Goal: Transaction & Acquisition: Purchase product/service

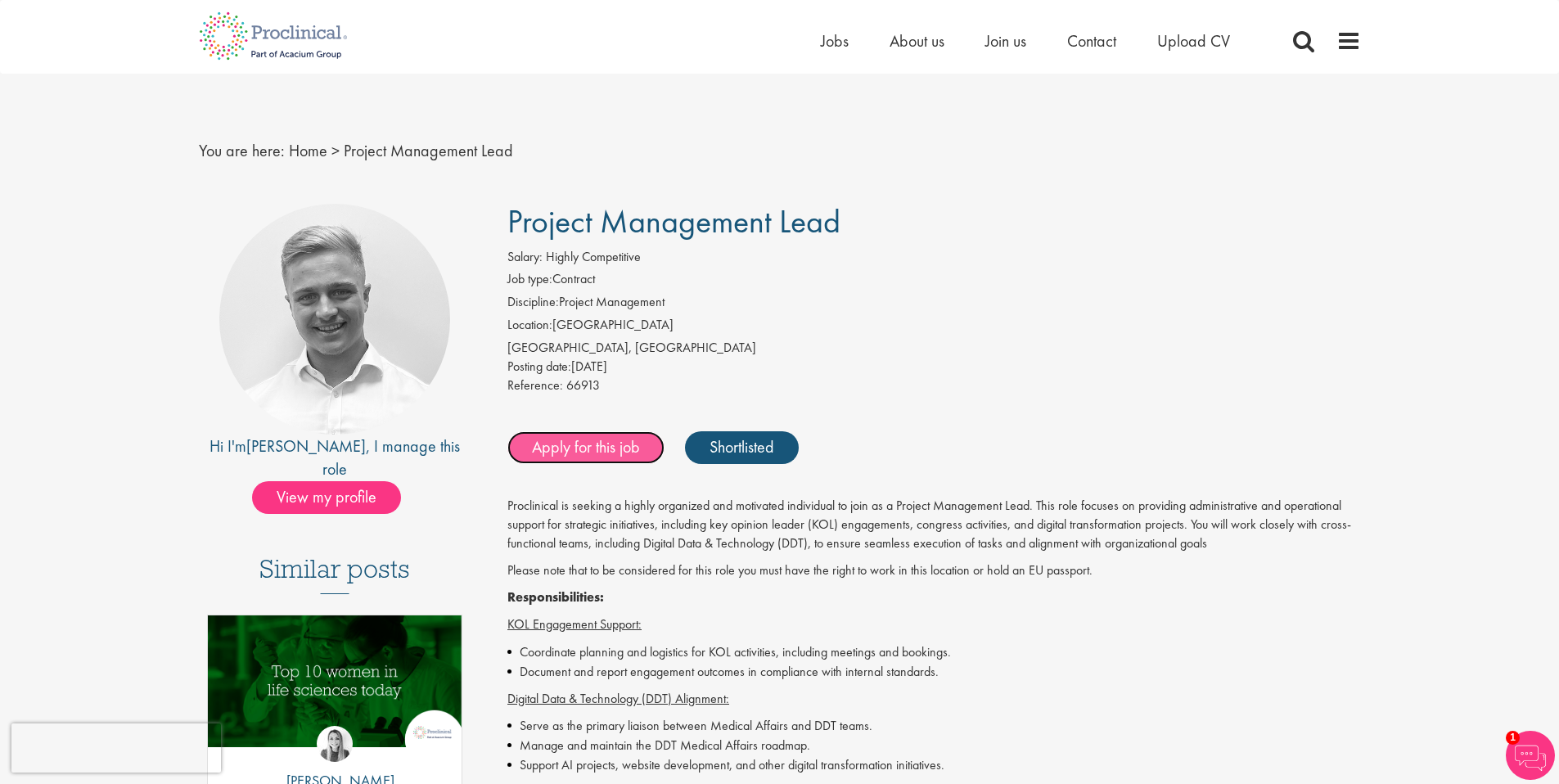
click at [566, 446] on link "Apply for this job" at bounding box center [586, 448] width 158 height 33
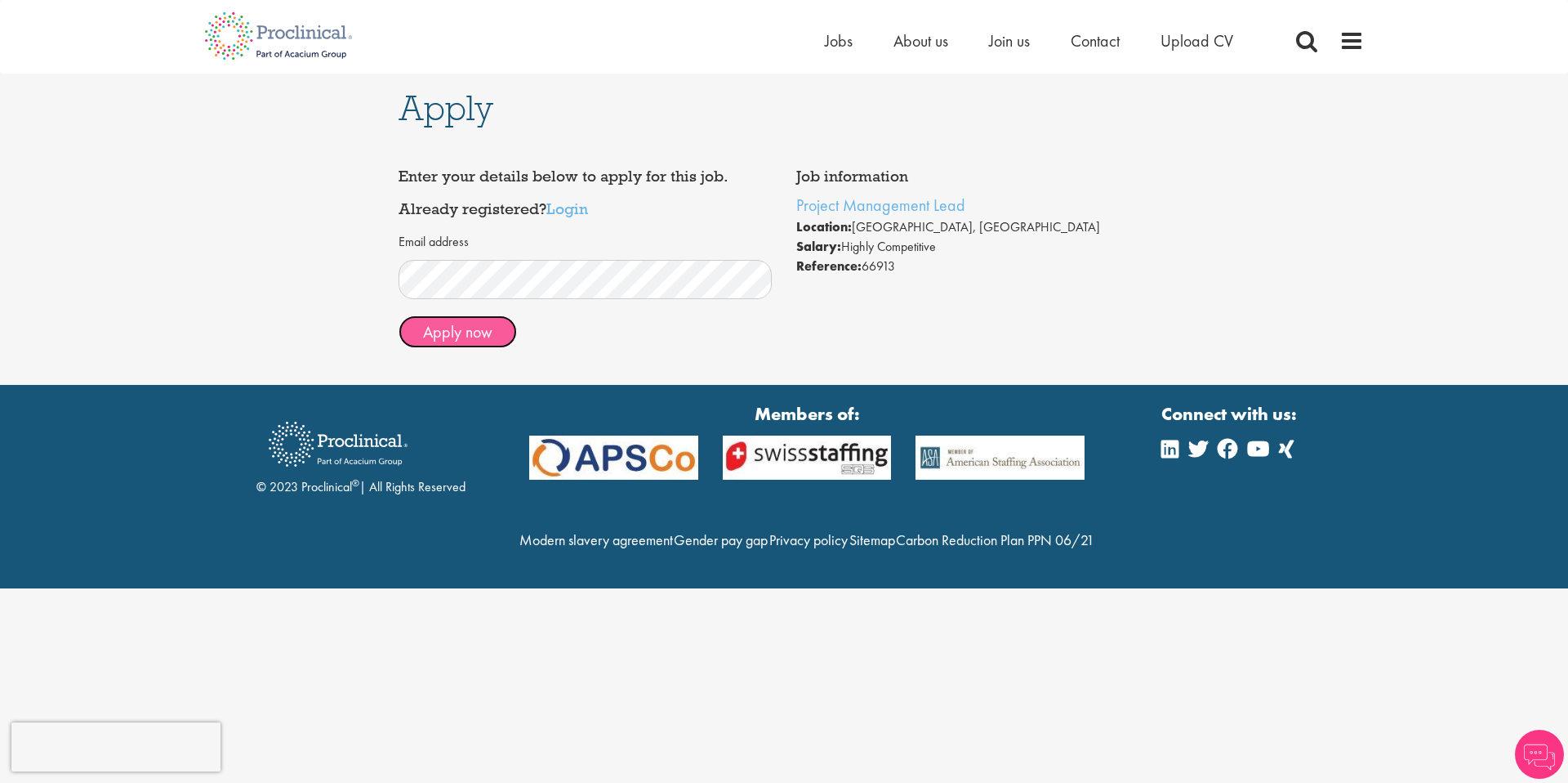
click at [449, 342] on button "Apply now" at bounding box center [457, 332] width 119 height 33
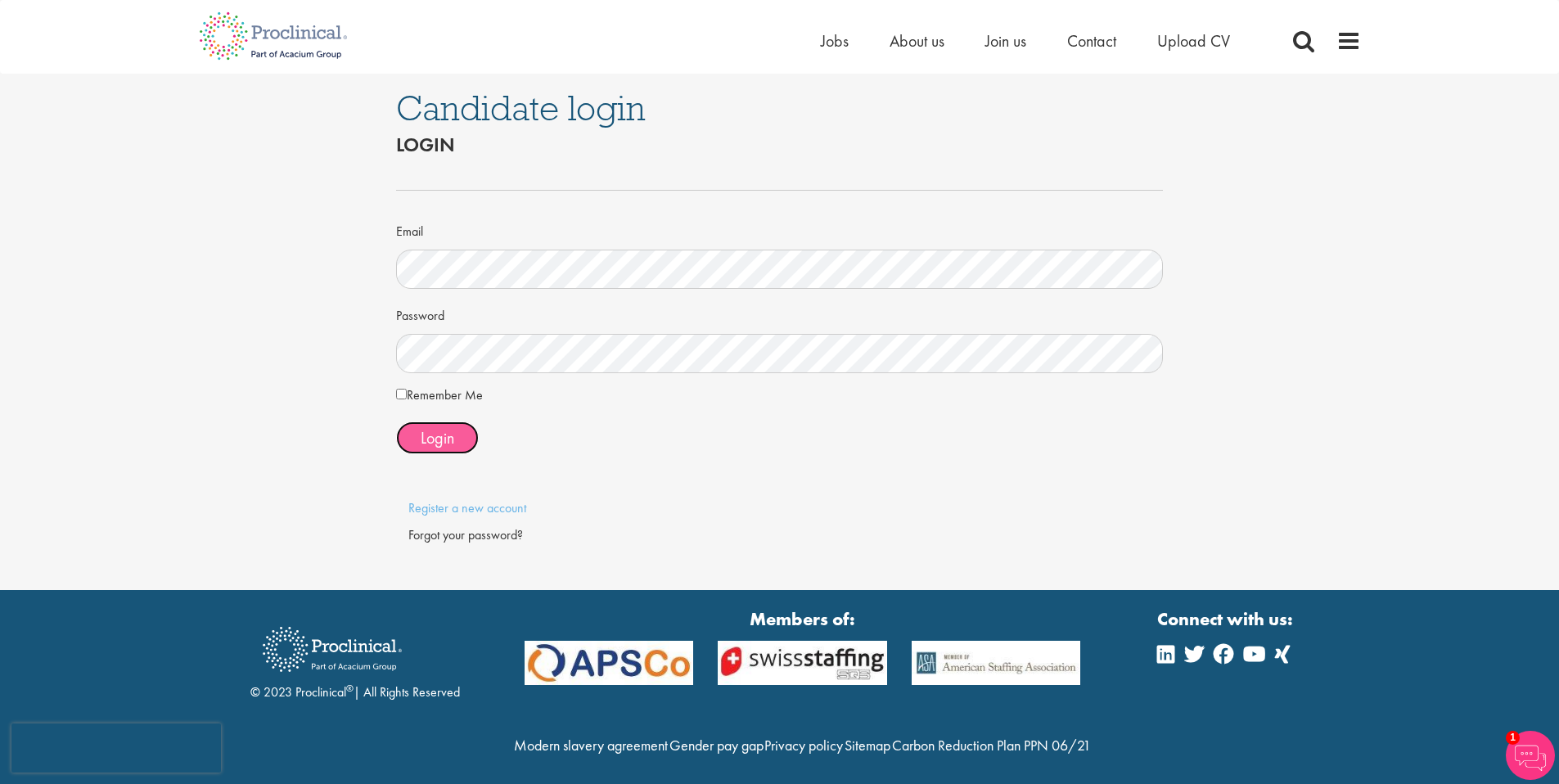
click at [424, 439] on span "Login" at bounding box center [437, 438] width 34 height 21
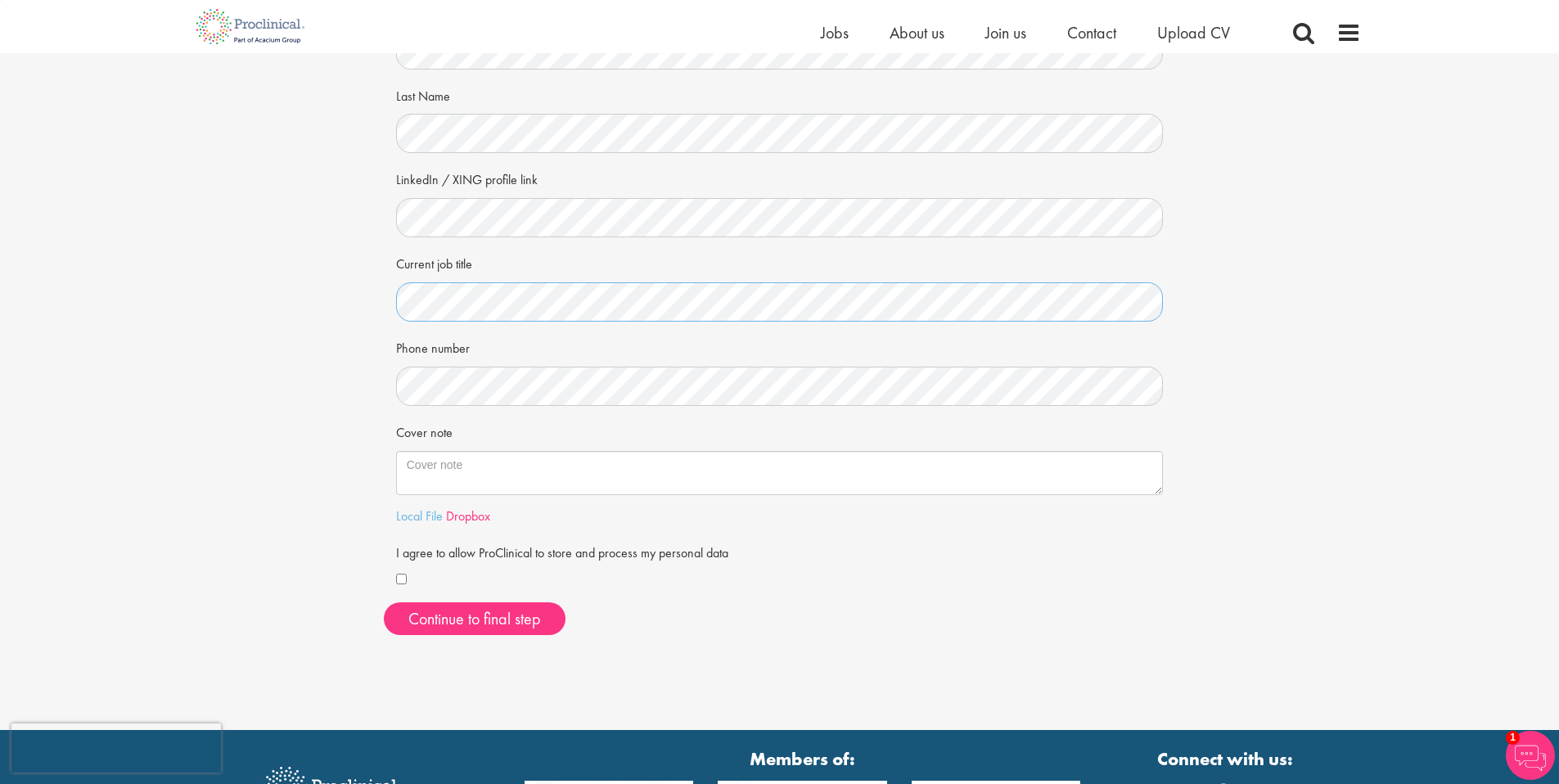
scroll to position [163, 0]
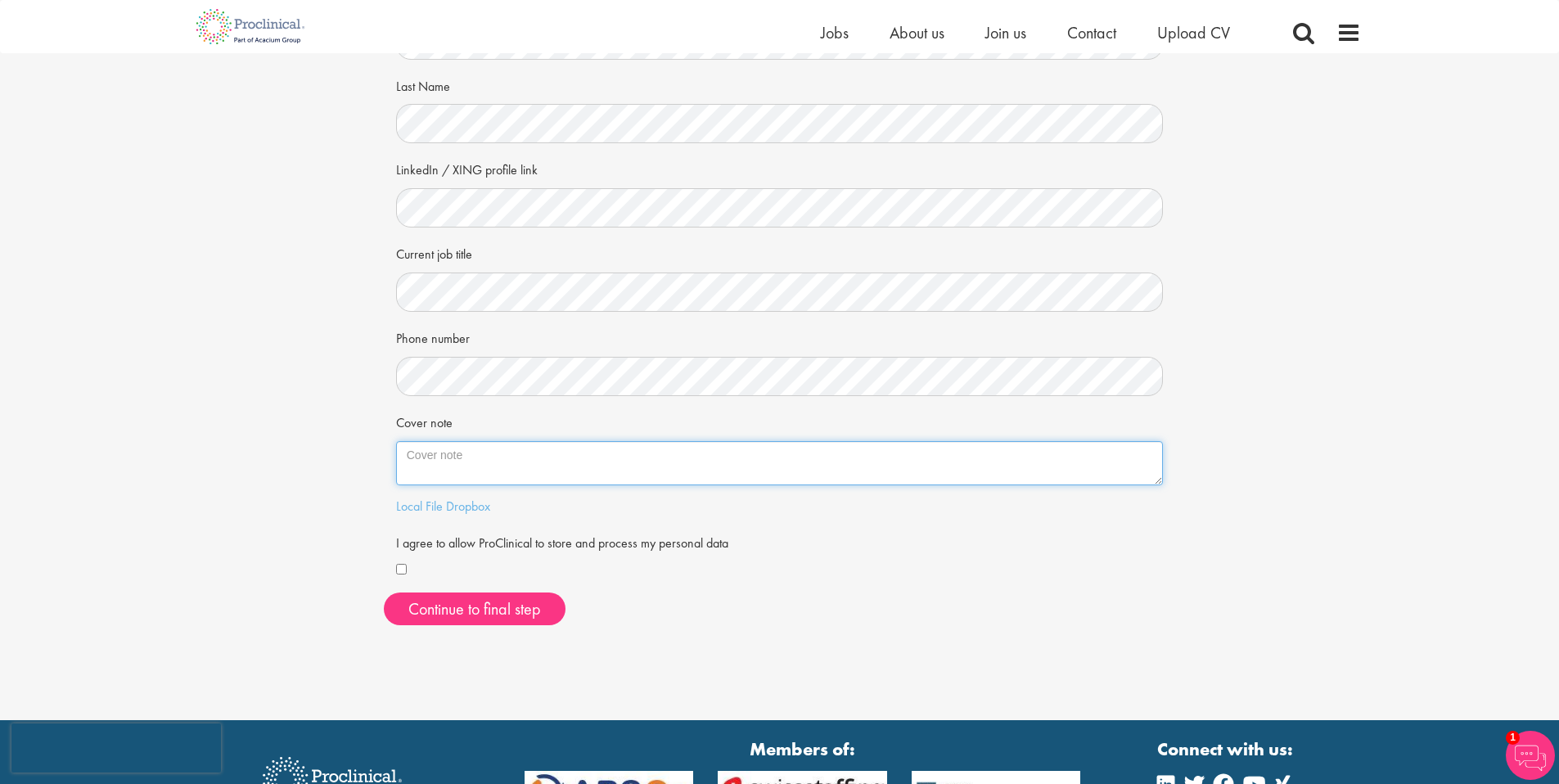
click at [460, 467] on textarea "Cover note" at bounding box center [780, 463] width 768 height 44
click at [467, 471] on textarea "Cover note" at bounding box center [780, 463] width 768 height 44
click at [444, 511] on div "Local File Dropbox" at bounding box center [780, 507] width 768 height 18
click at [440, 505] on link "Local File" at bounding box center [420, 507] width 46 height 17
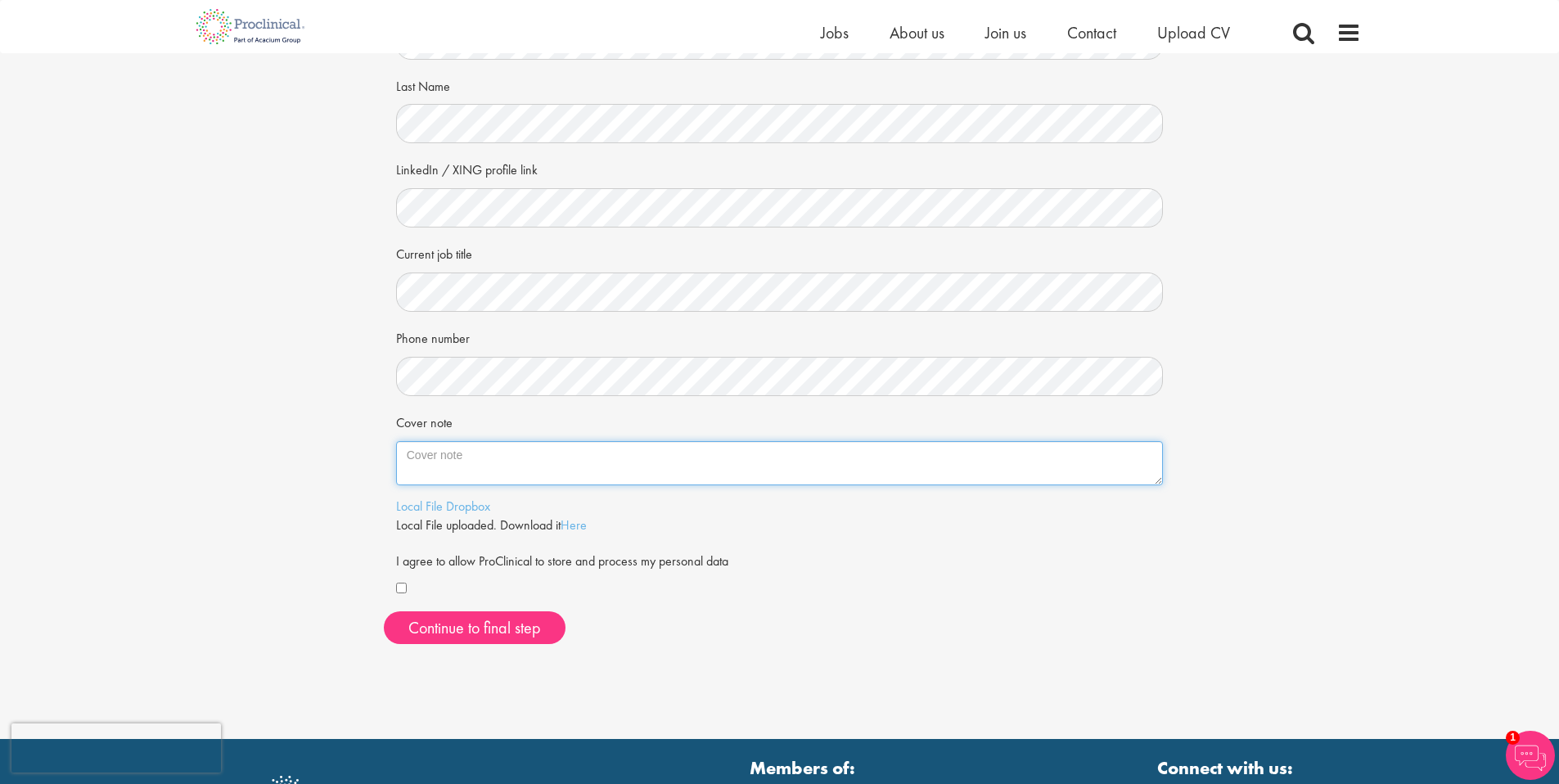
click at [429, 472] on textarea "Cover note" at bounding box center [780, 463] width 768 height 44
click at [446, 507] on link "Dropbox" at bounding box center [468, 507] width 44 height 17
click at [412, 507] on link "Local File" at bounding box center [420, 507] width 46 height 17
click at [406, 586] on div at bounding box center [780, 589] width 768 height 19
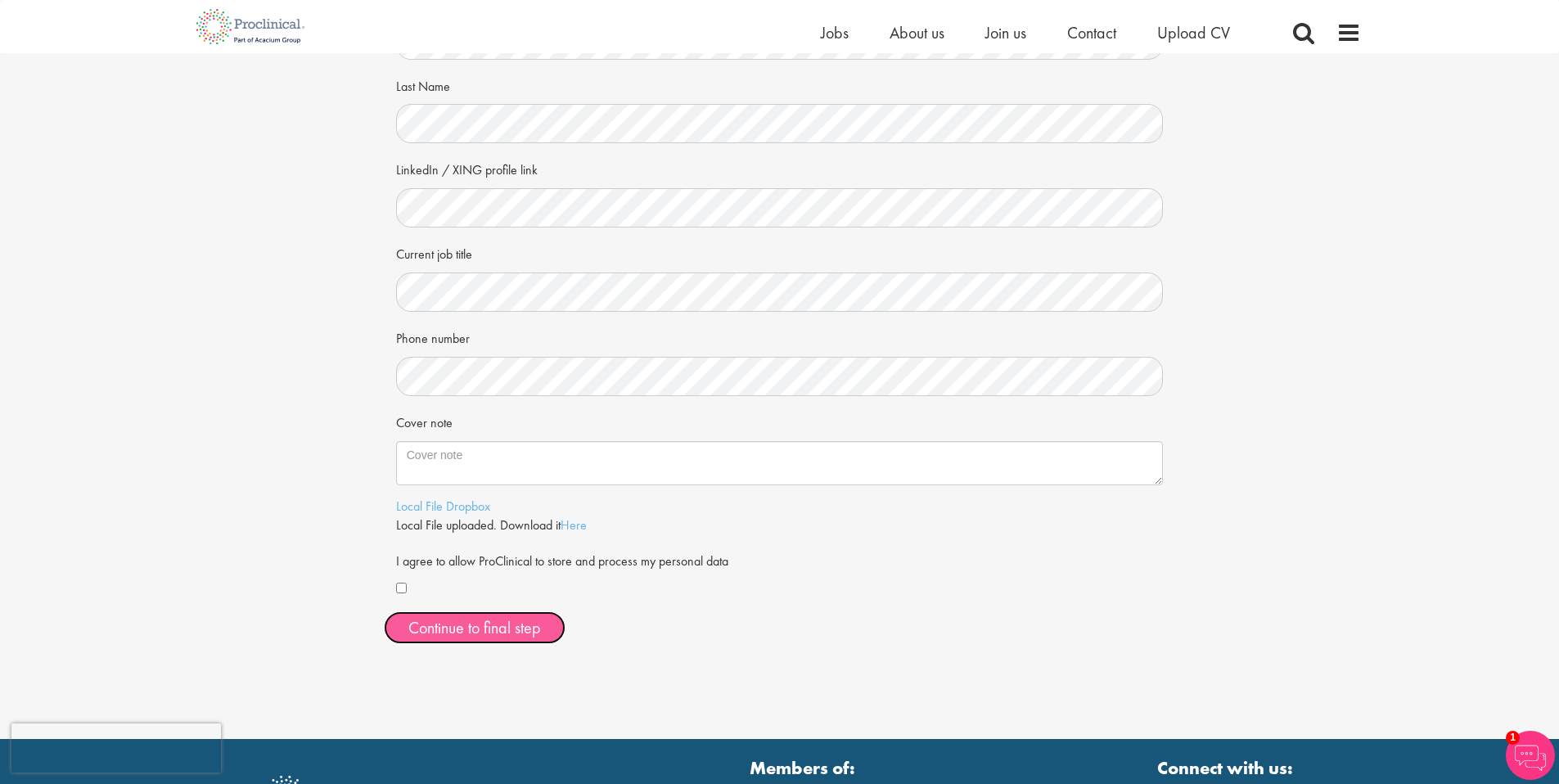
drag, startPoint x: 435, startPoint y: 634, endPoint x: 441, endPoint y: 575, distance: 59.3
click at [443, 573] on div "First Name Last Name LinkedIn / XING profile link Current job title Phone numbe…" at bounding box center [780, 321] width 792 height 668
click at [433, 620] on button "Continue to final step" at bounding box center [475, 627] width 182 height 33
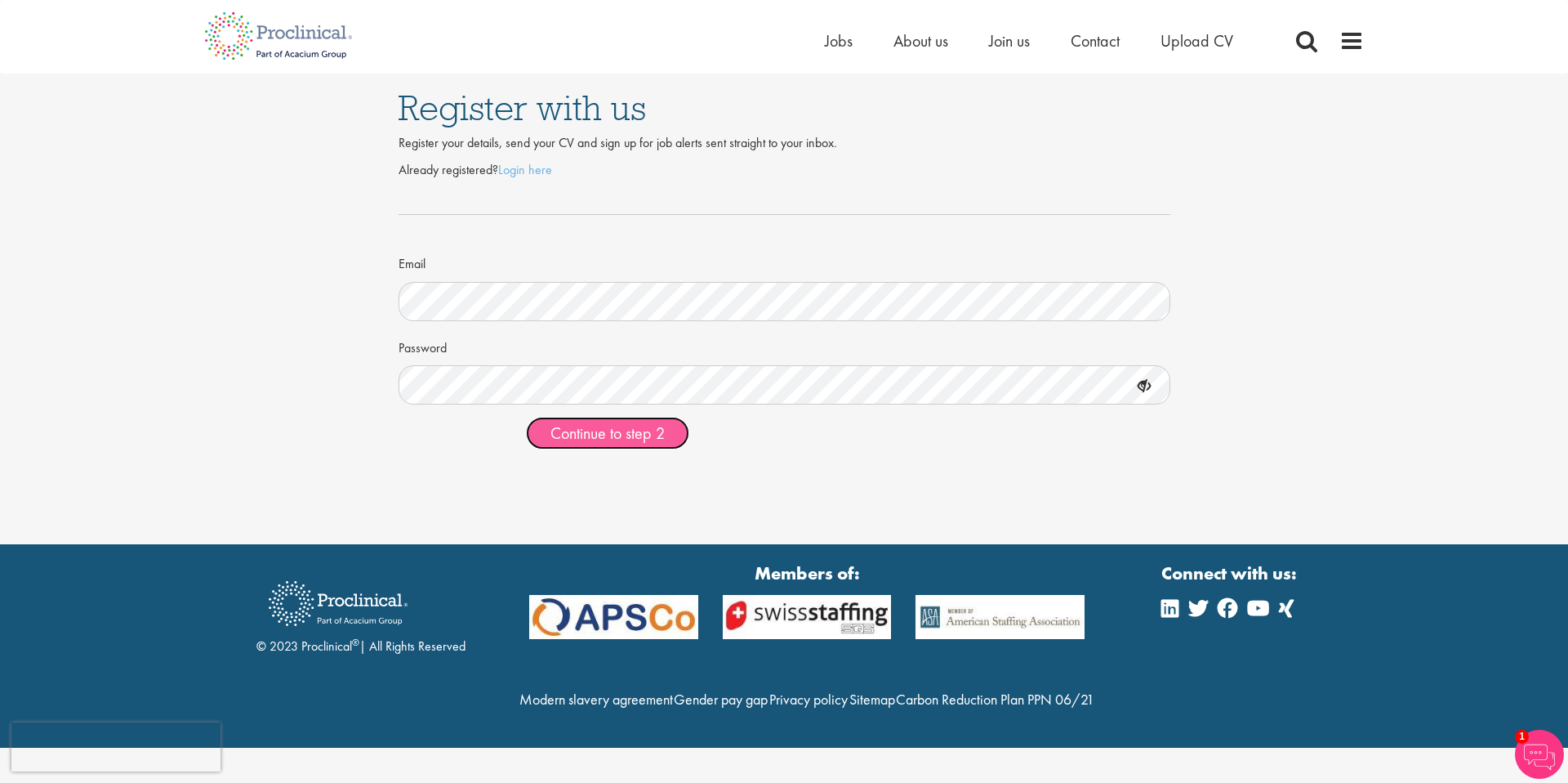
click at [620, 446] on button "Continue to step 2" at bounding box center [607, 433] width 163 height 33
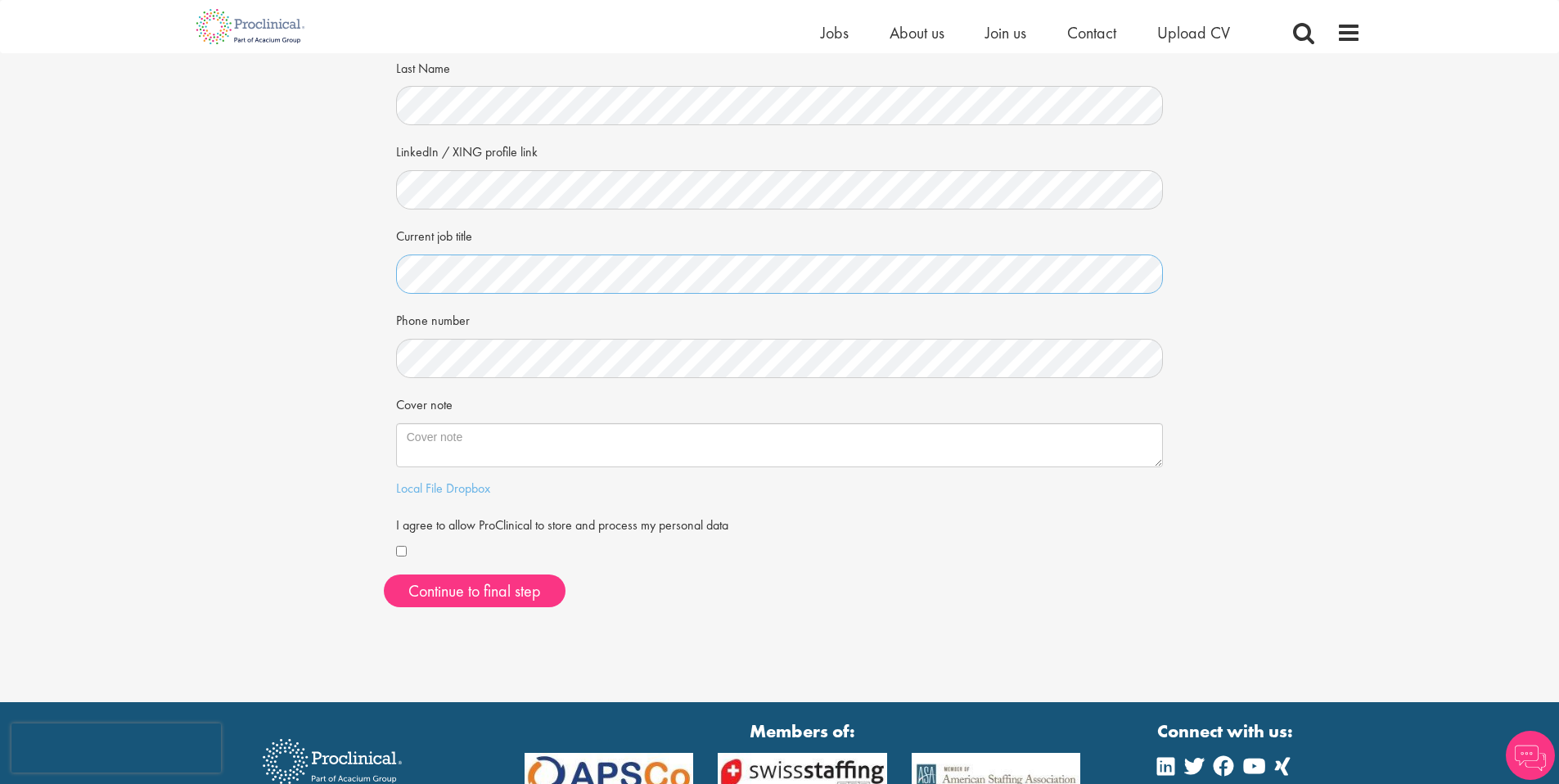
scroll to position [184, 0]
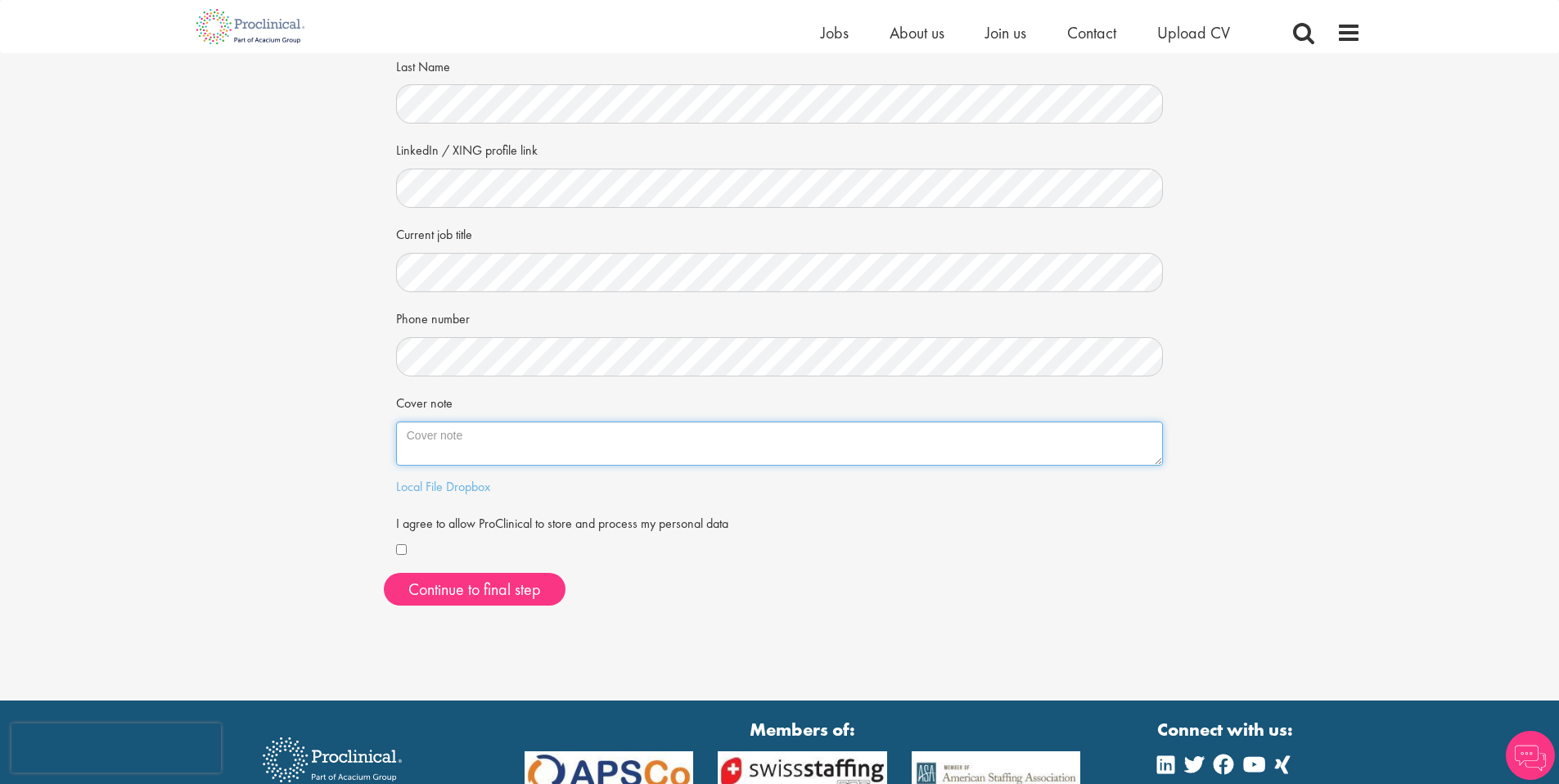
click at [440, 434] on textarea "Cover note" at bounding box center [780, 444] width 768 height 44
click at [419, 493] on link "Local File" at bounding box center [420, 486] width 46 height 17
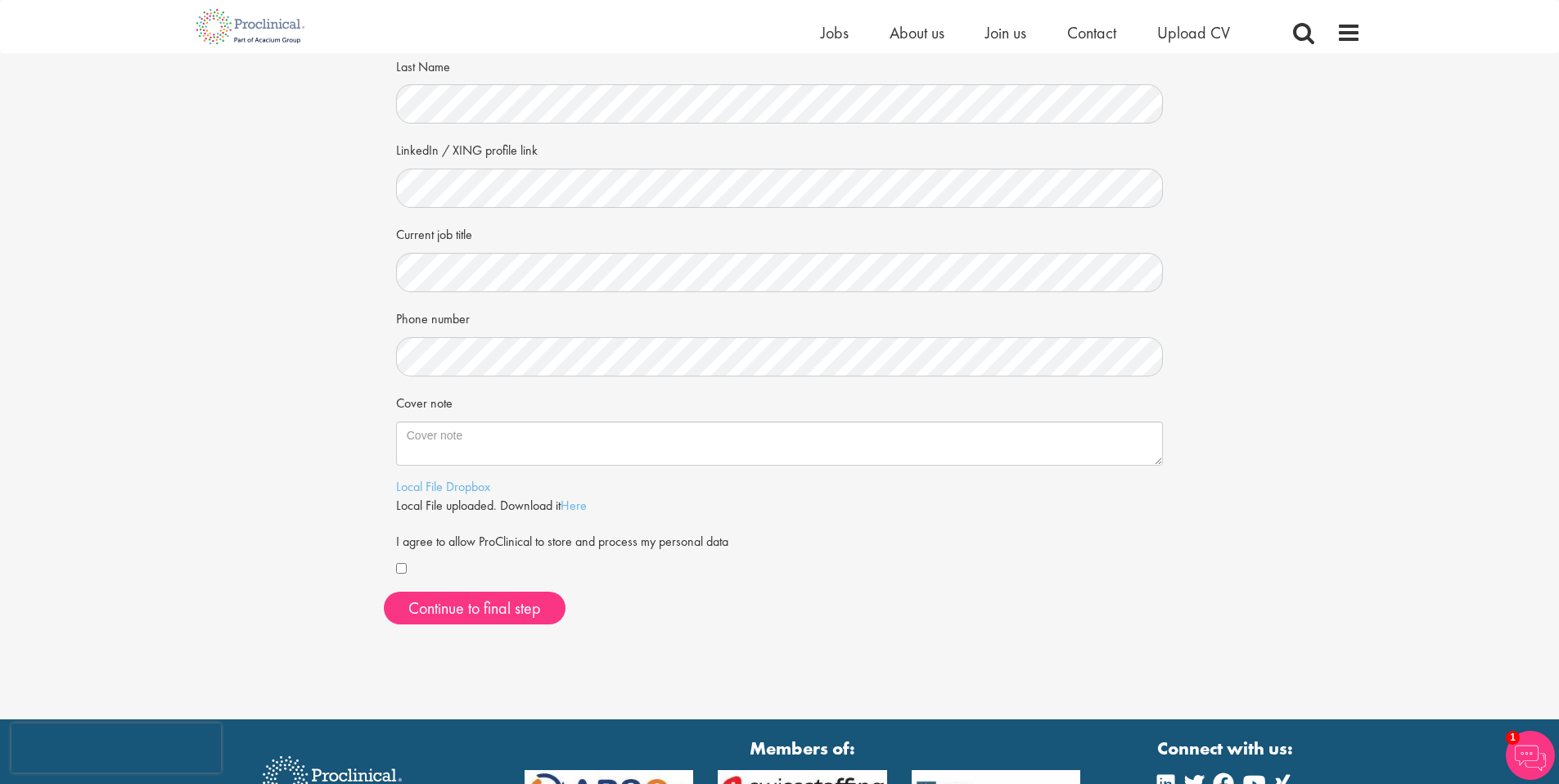
drag, startPoint x: 430, startPoint y: 566, endPoint x: 422, endPoint y: 581, distance: 17.0
click at [430, 566] on div at bounding box center [780, 569] width 768 height 19
click at [446, 609] on button "Continue to final step" at bounding box center [475, 608] width 182 height 33
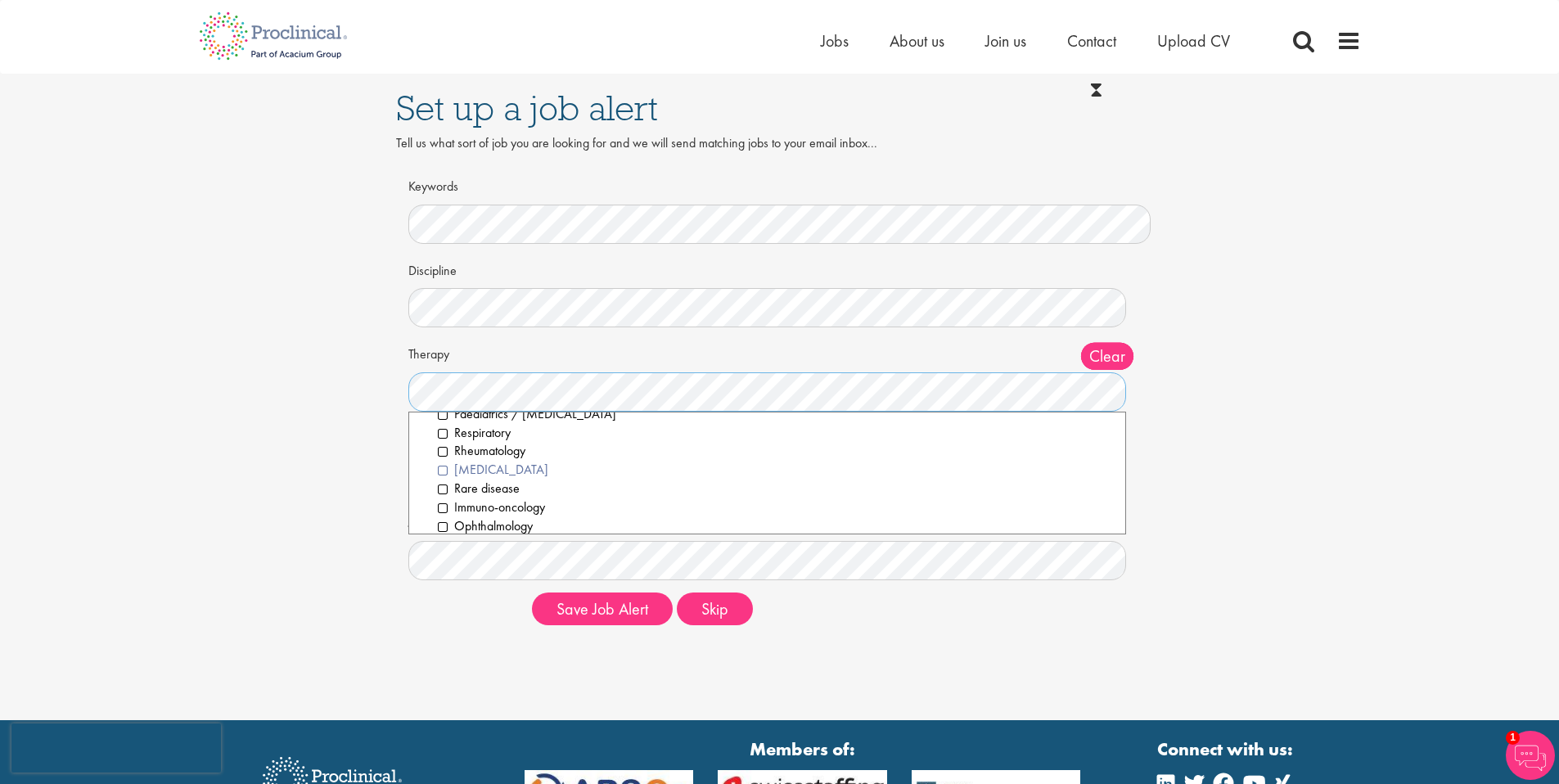
scroll to position [325, 0]
click at [359, 483] on div "Set up a job alert Tell us what sort of job you are looking for and we will sen…" at bounding box center [780, 356] width 1584 height 565
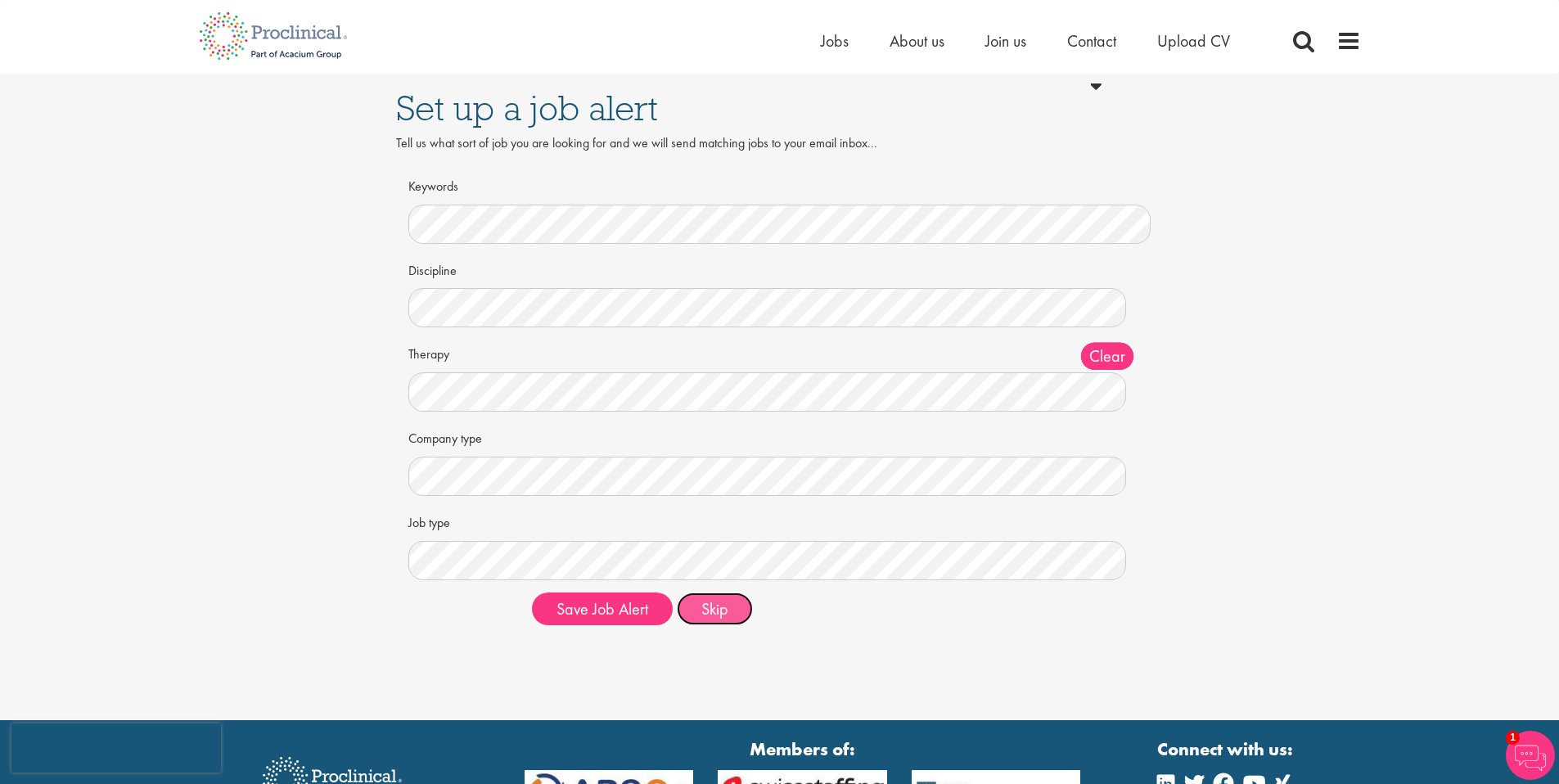
click at [706, 617] on button "Skip" at bounding box center [715, 609] width 76 height 33
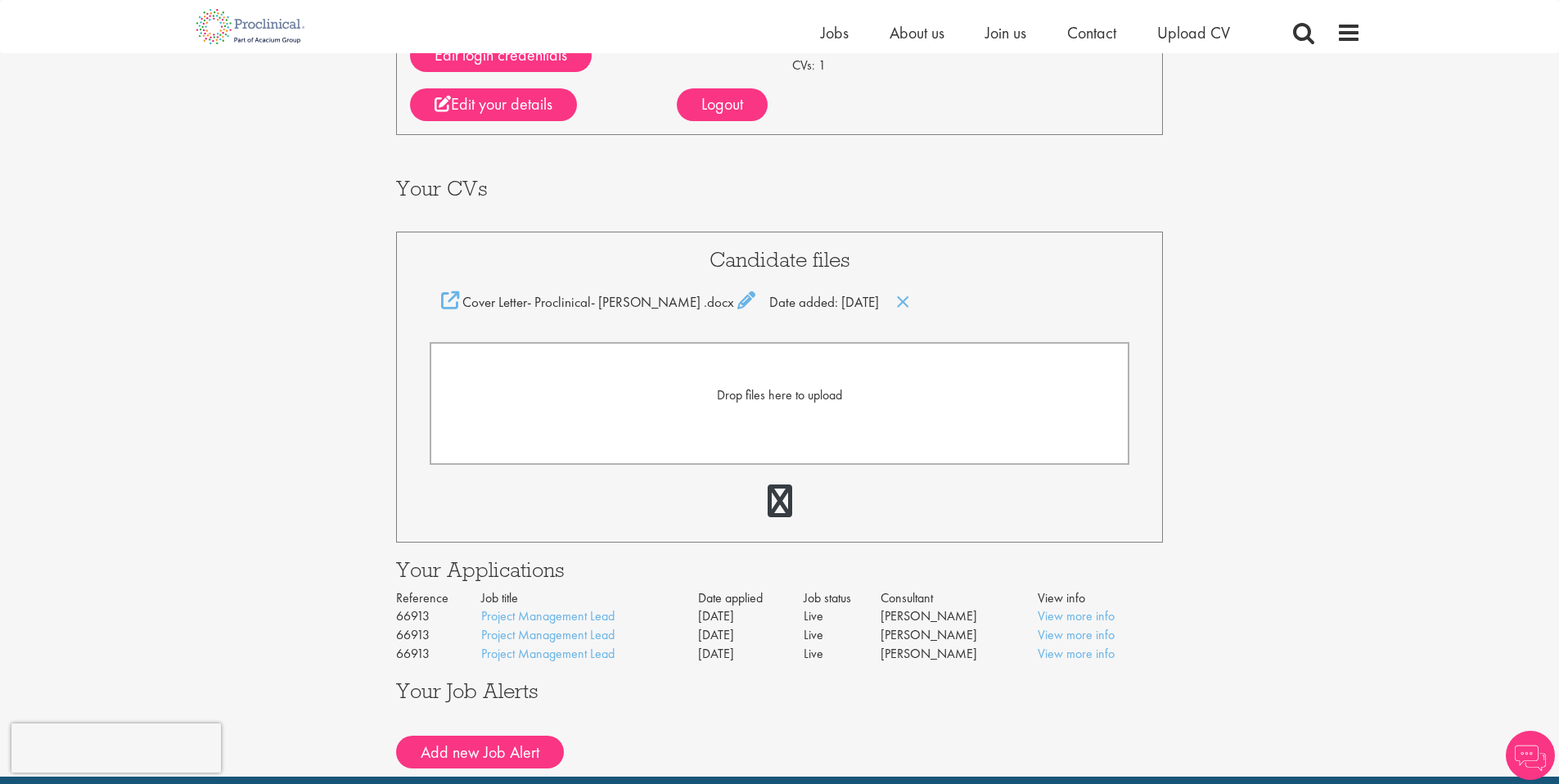
scroll to position [219, 0]
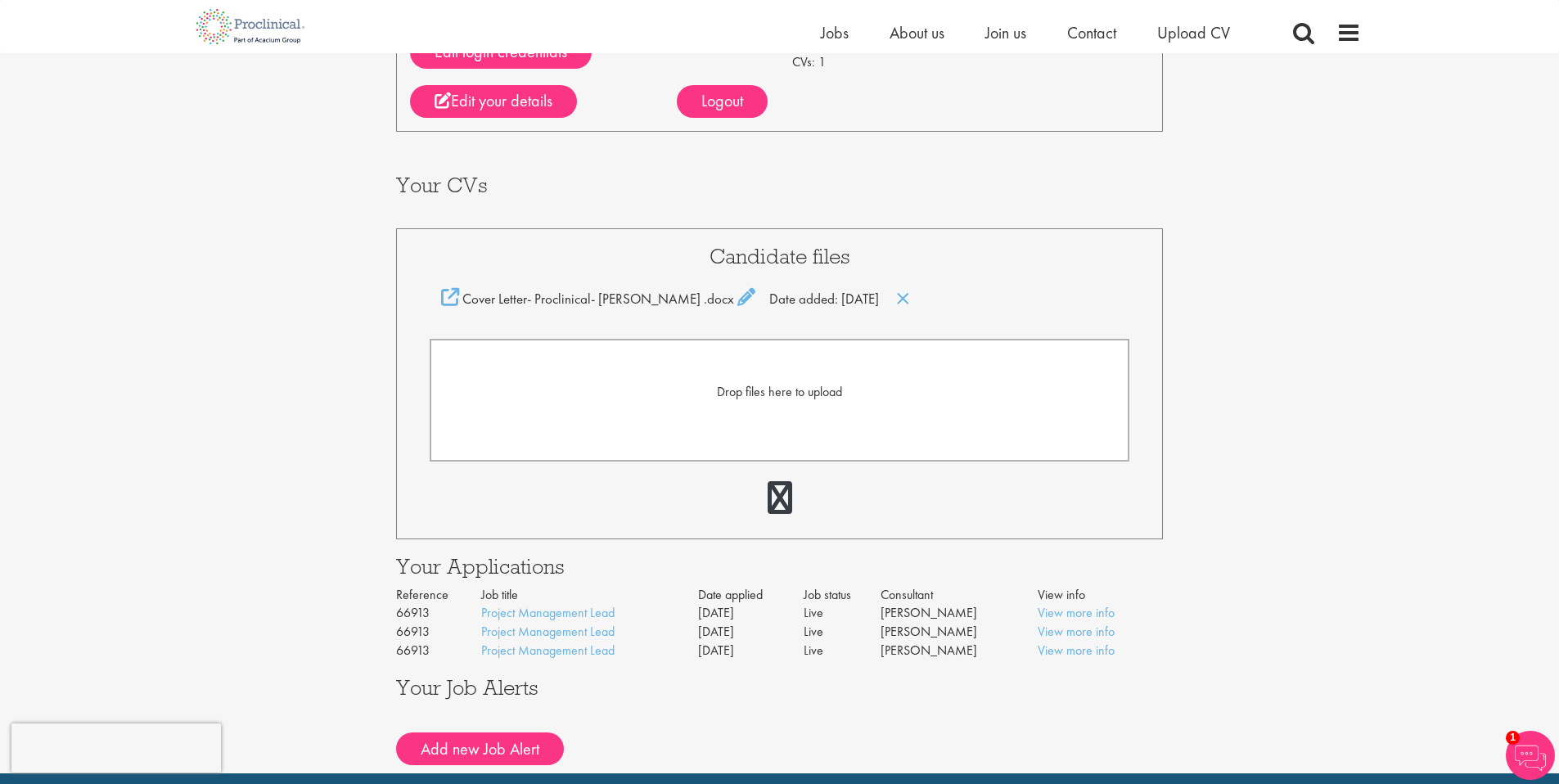
click at [757, 655] on td "[DATE]" at bounding box center [750, 651] width 105 height 18
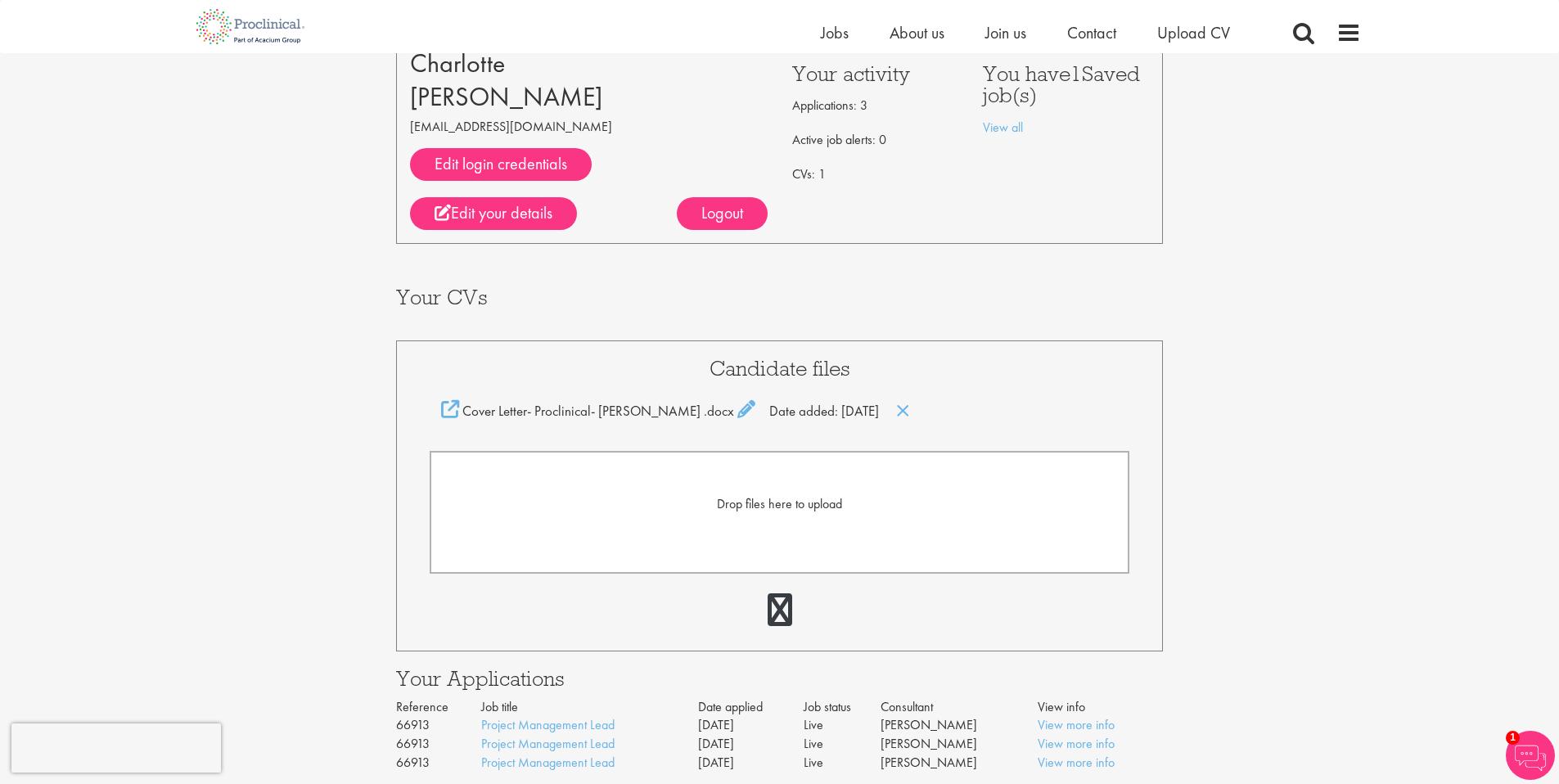
scroll to position [97, 0]
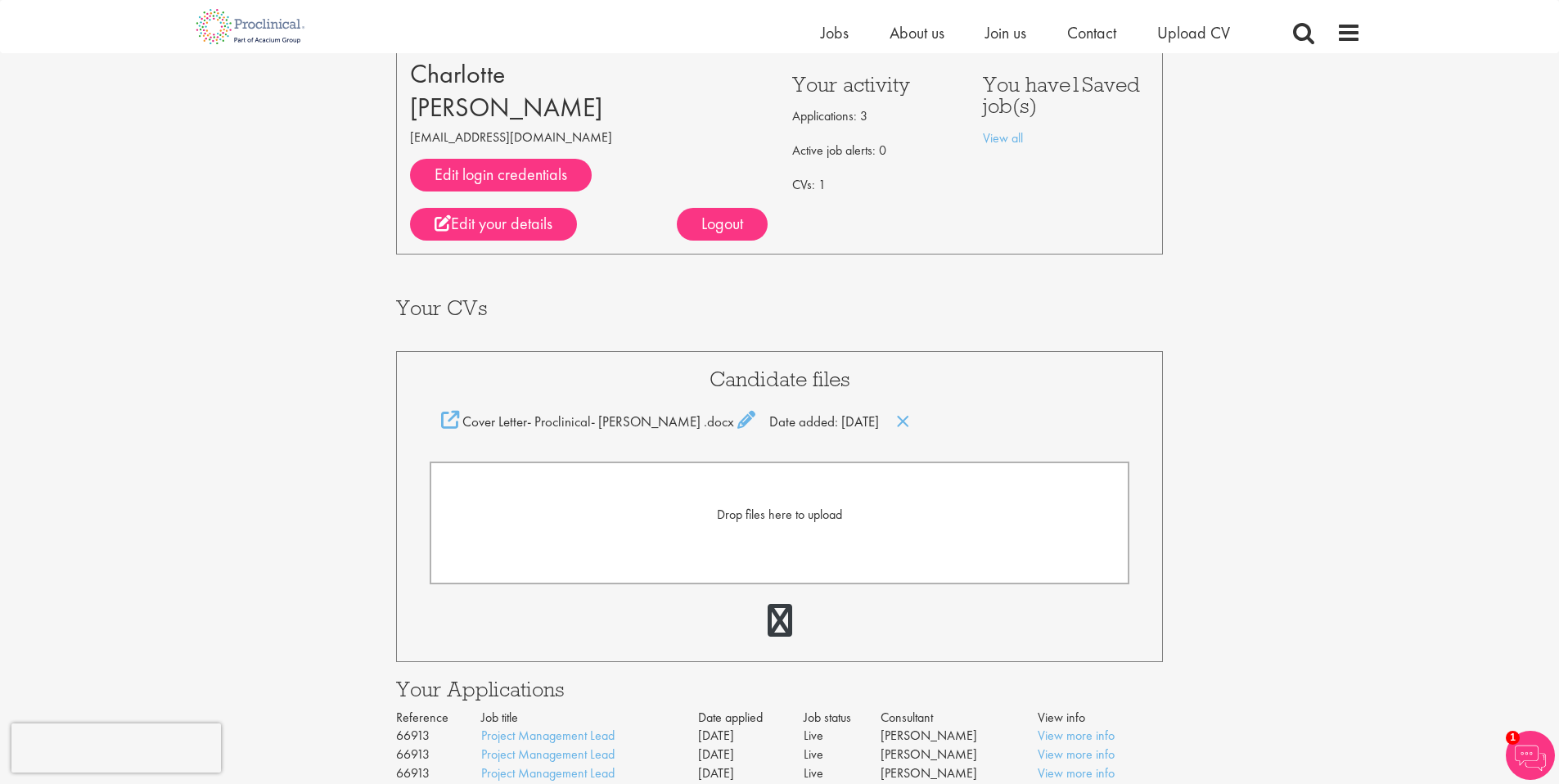
click at [693, 533] on form "Drop files here to upload" at bounding box center [780, 522] width 700 height 123
click at [741, 515] on span "Drop files here to upload" at bounding box center [779, 514] width 125 height 17
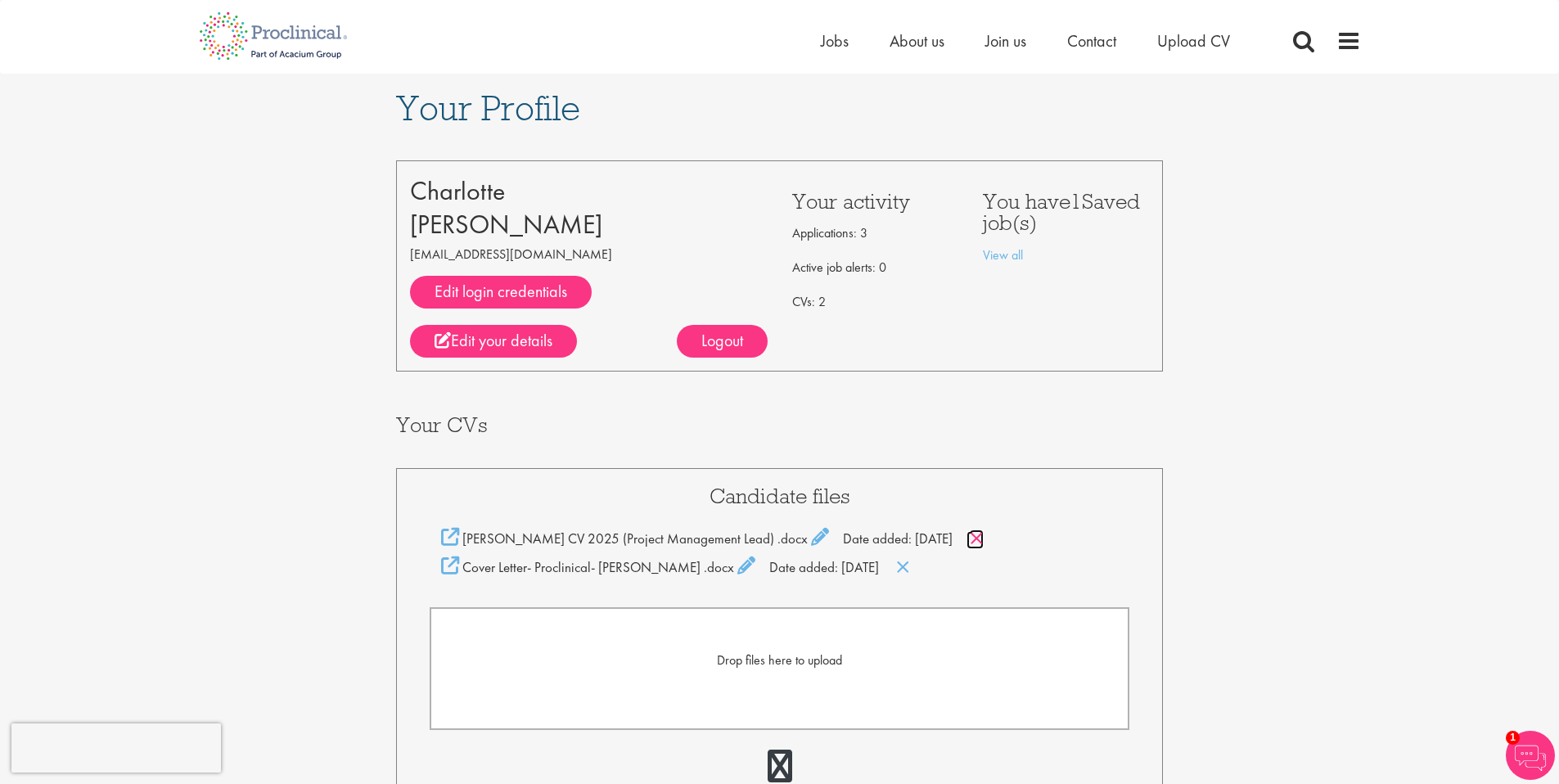
click at [984, 537] on icon at bounding box center [977, 538] width 14 height 18
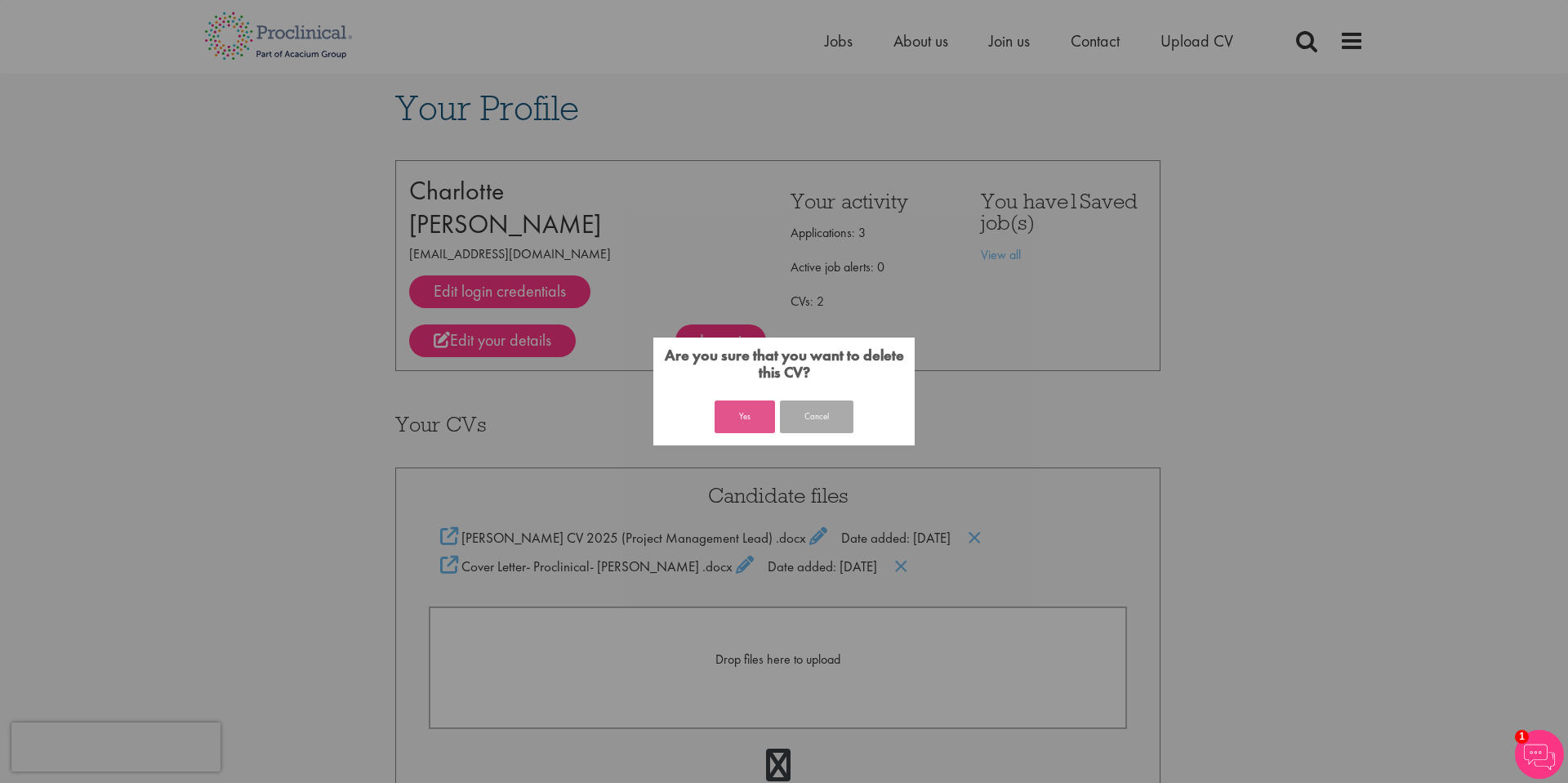
click at [741, 421] on button "Yes" at bounding box center [745, 417] width 61 height 33
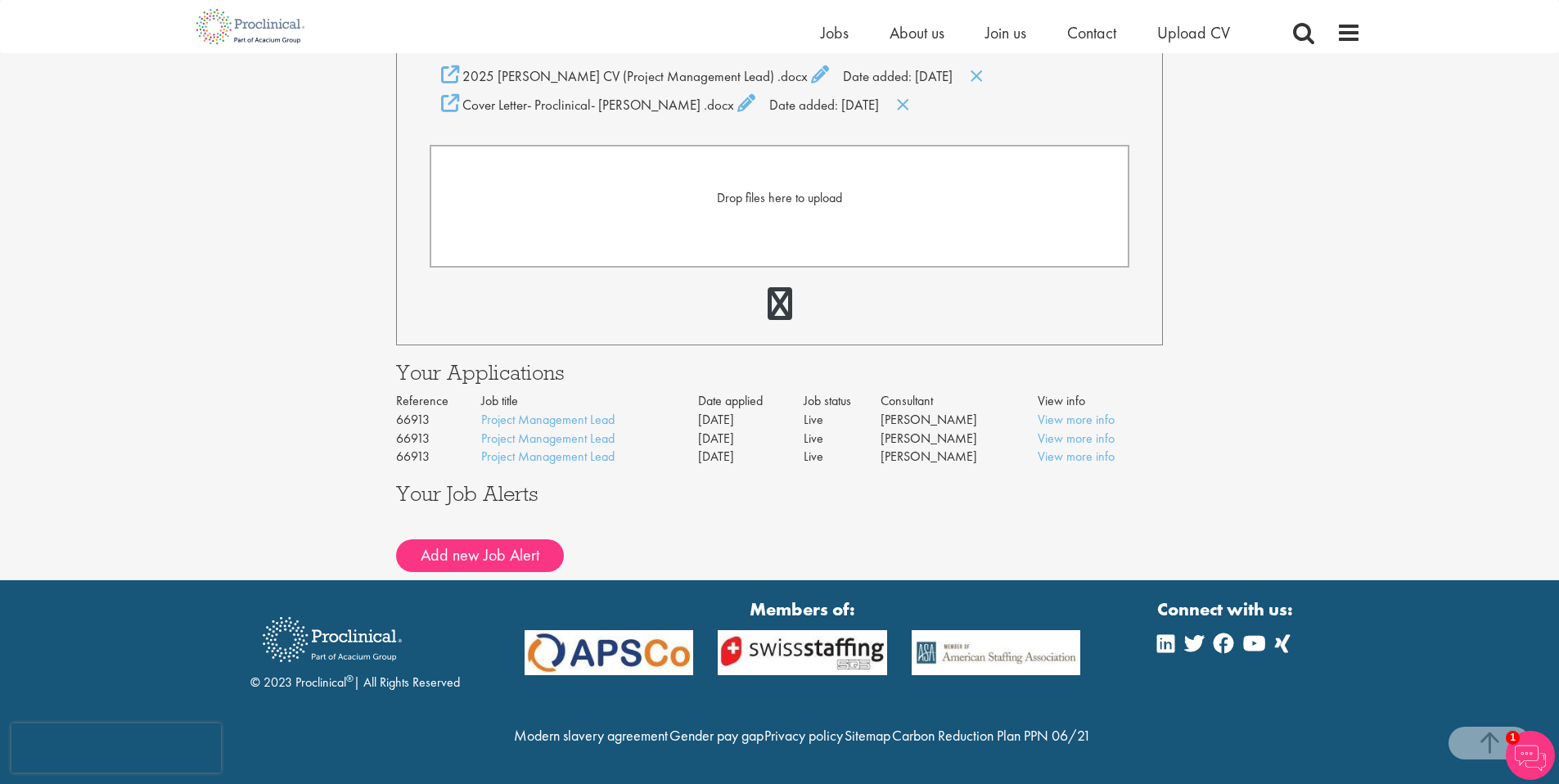
scroll to position [477, 0]
click at [1055, 411] on link "View more info" at bounding box center [1076, 420] width 77 height 17
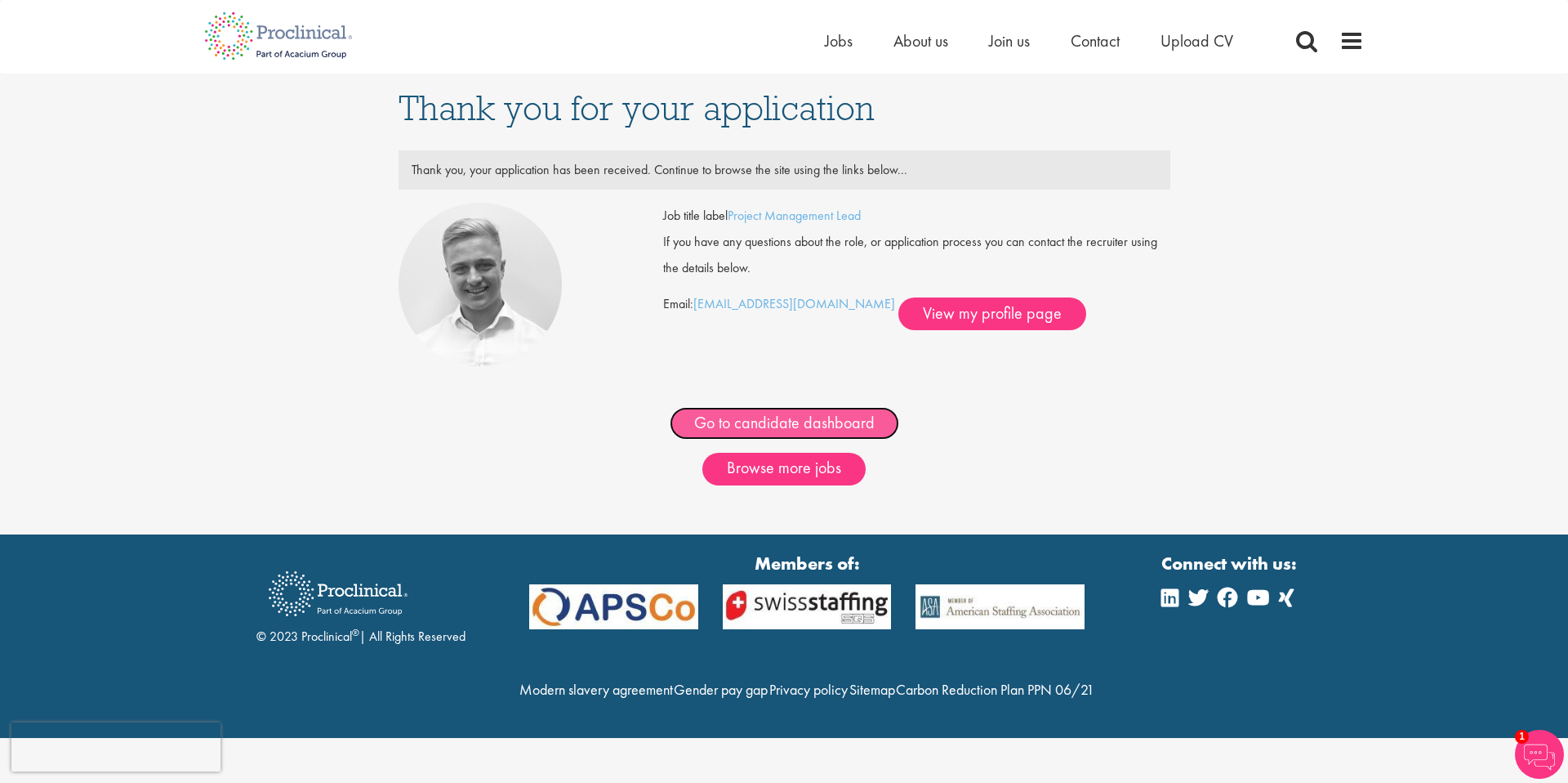
click at [772, 424] on link "Go to candidate dashboard" at bounding box center [784, 423] width 230 height 33
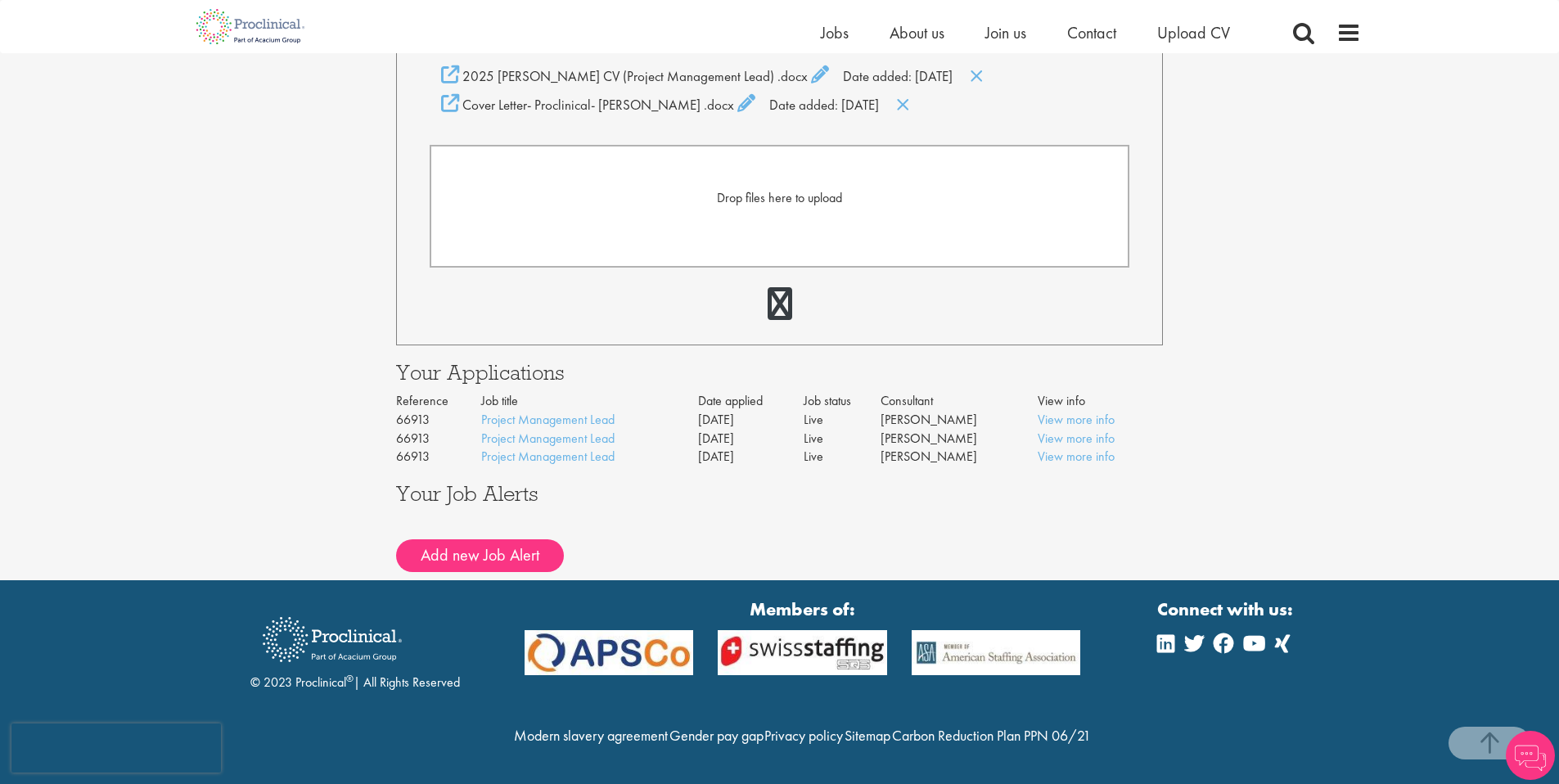
scroll to position [477, 0]
click at [1068, 448] on link "View more info" at bounding box center [1076, 456] width 77 height 17
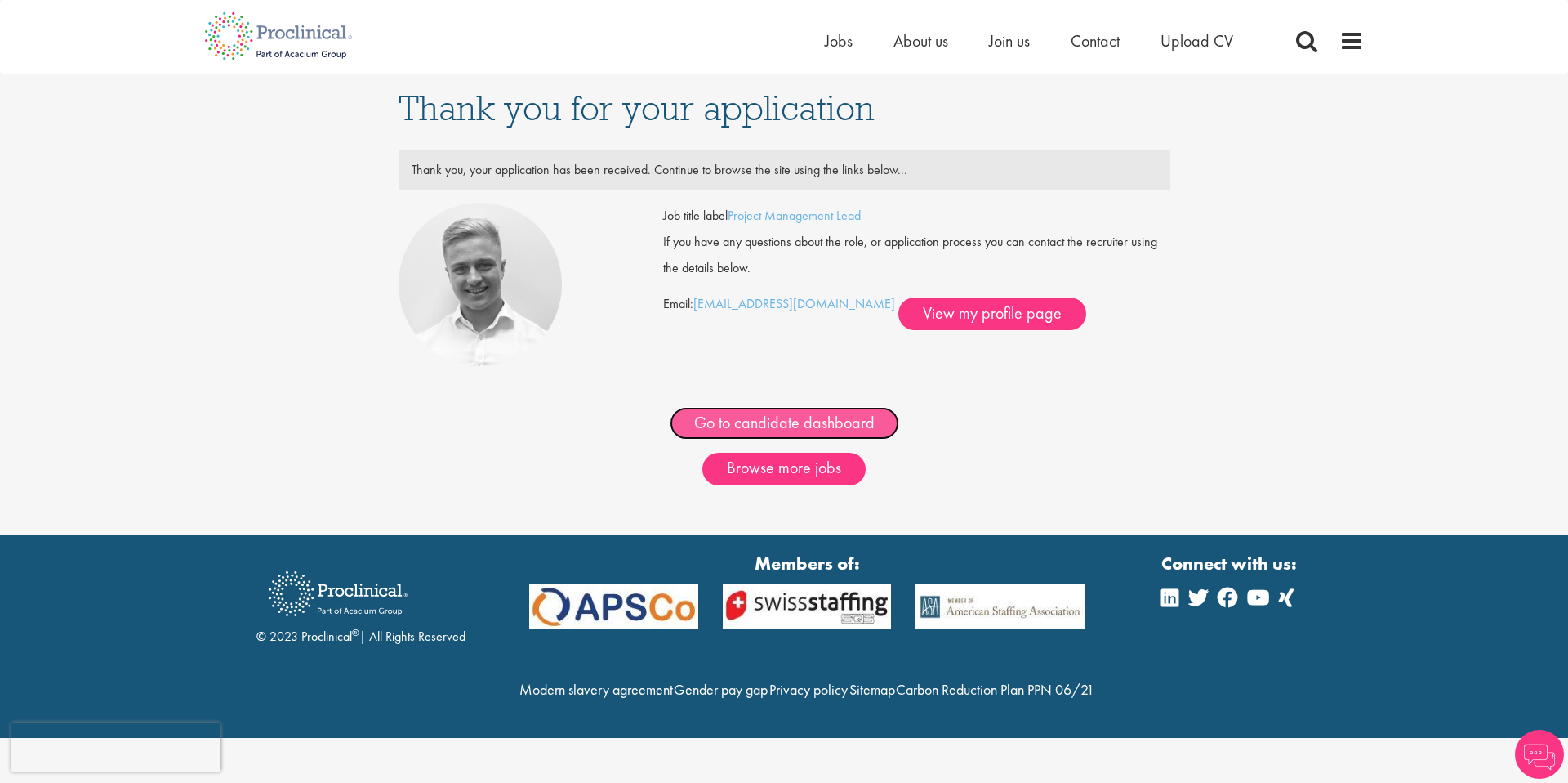
click at [734, 423] on link "Go to candidate dashboard" at bounding box center [784, 423] width 230 height 33
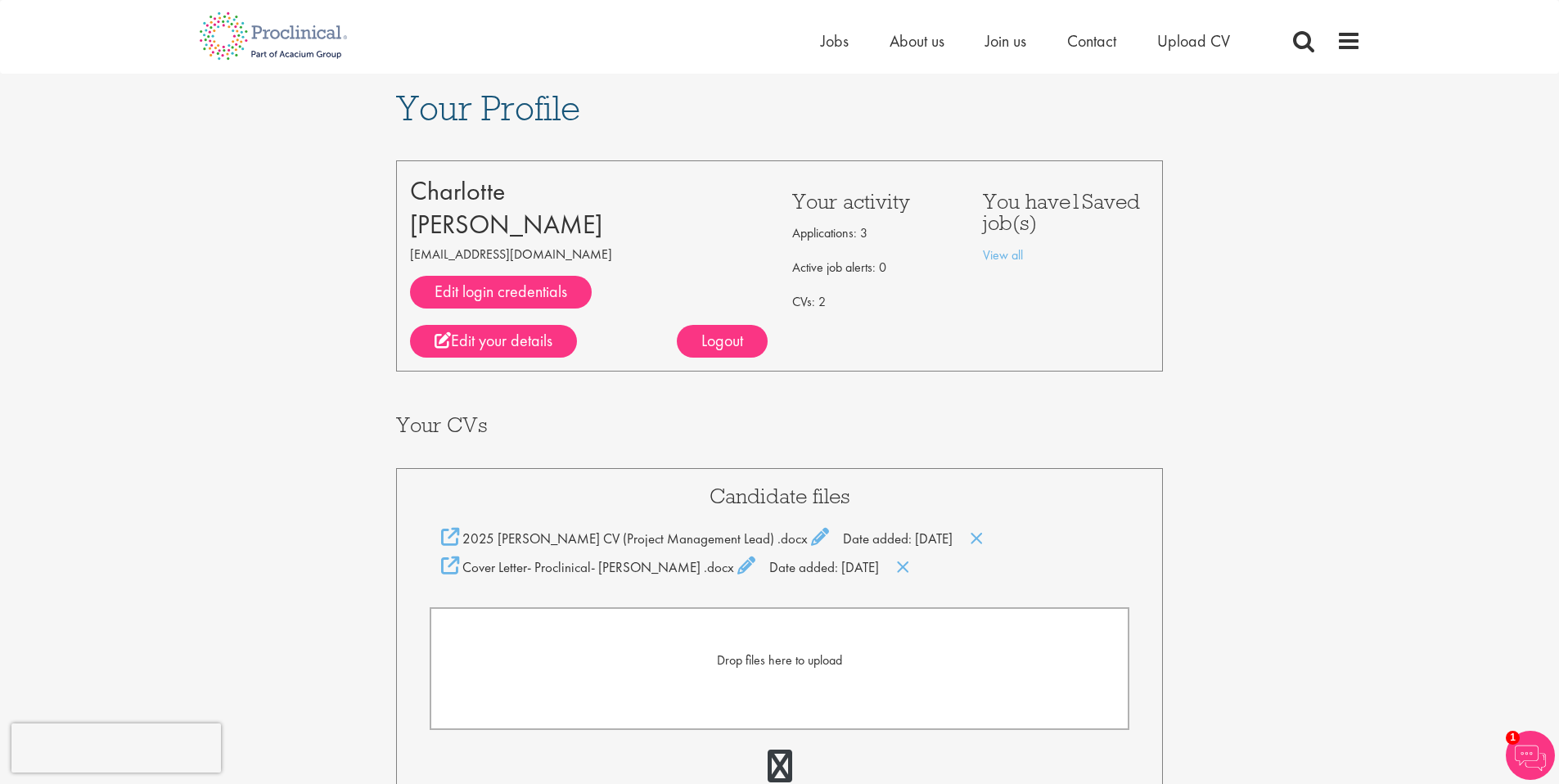
click at [470, 231] on div "Hamel" at bounding box center [589, 224] width 358 height 34
click at [498, 341] on link "Edit your details" at bounding box center [493, 341] width 167 height 33
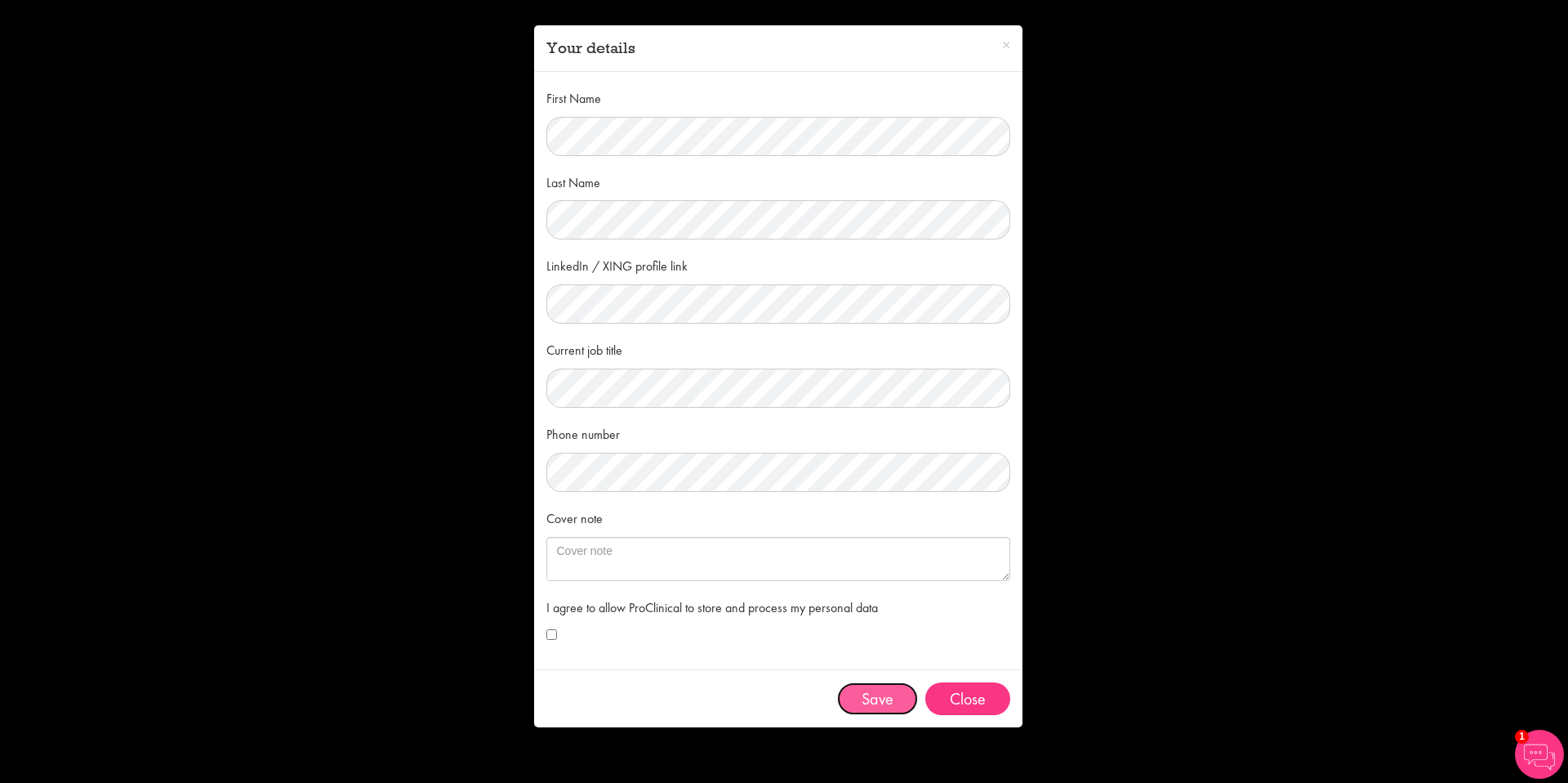
click at [884, 707] on button "Save" at bounding box center [878, 699] width 81 height 33
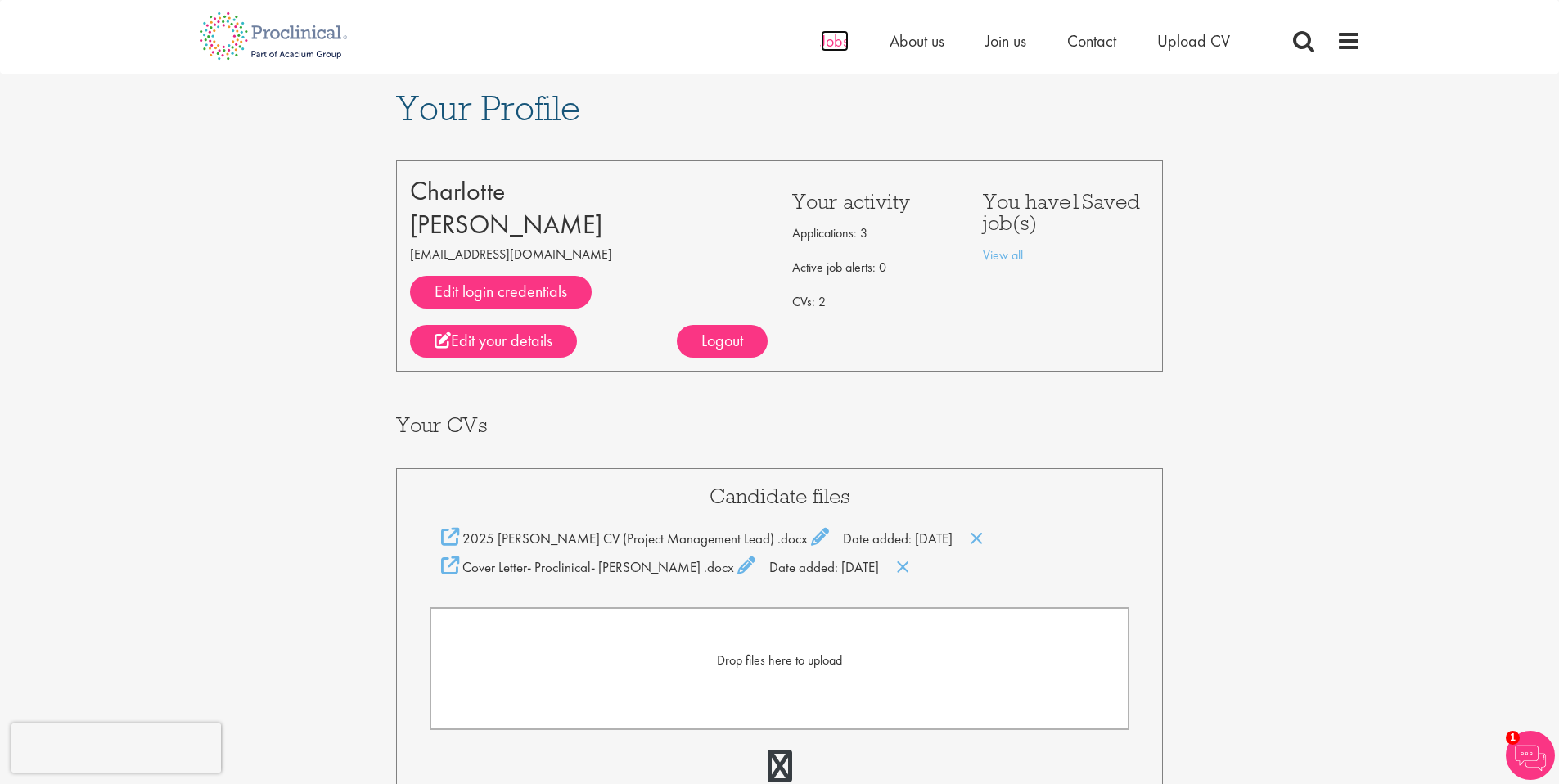
click at [839, 41] on span "Jobs" at bounding box center [835, 41] width 28 height 21
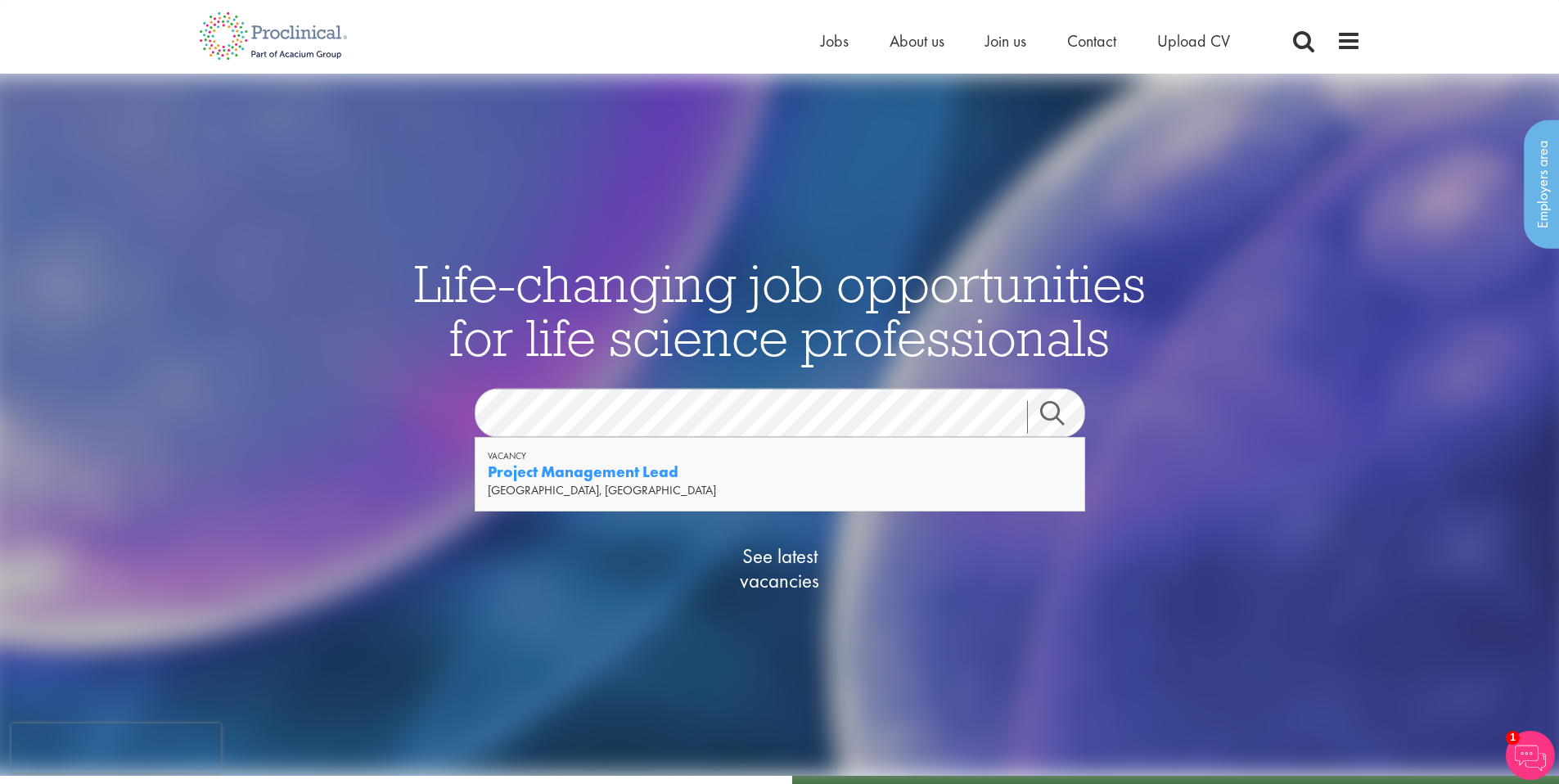
click at [714, 486] on div "[GEOGRAPHIC_DATA], [GEOGRAPHIC_DATA]" at bounding box center [780, 490] width 584 height 16
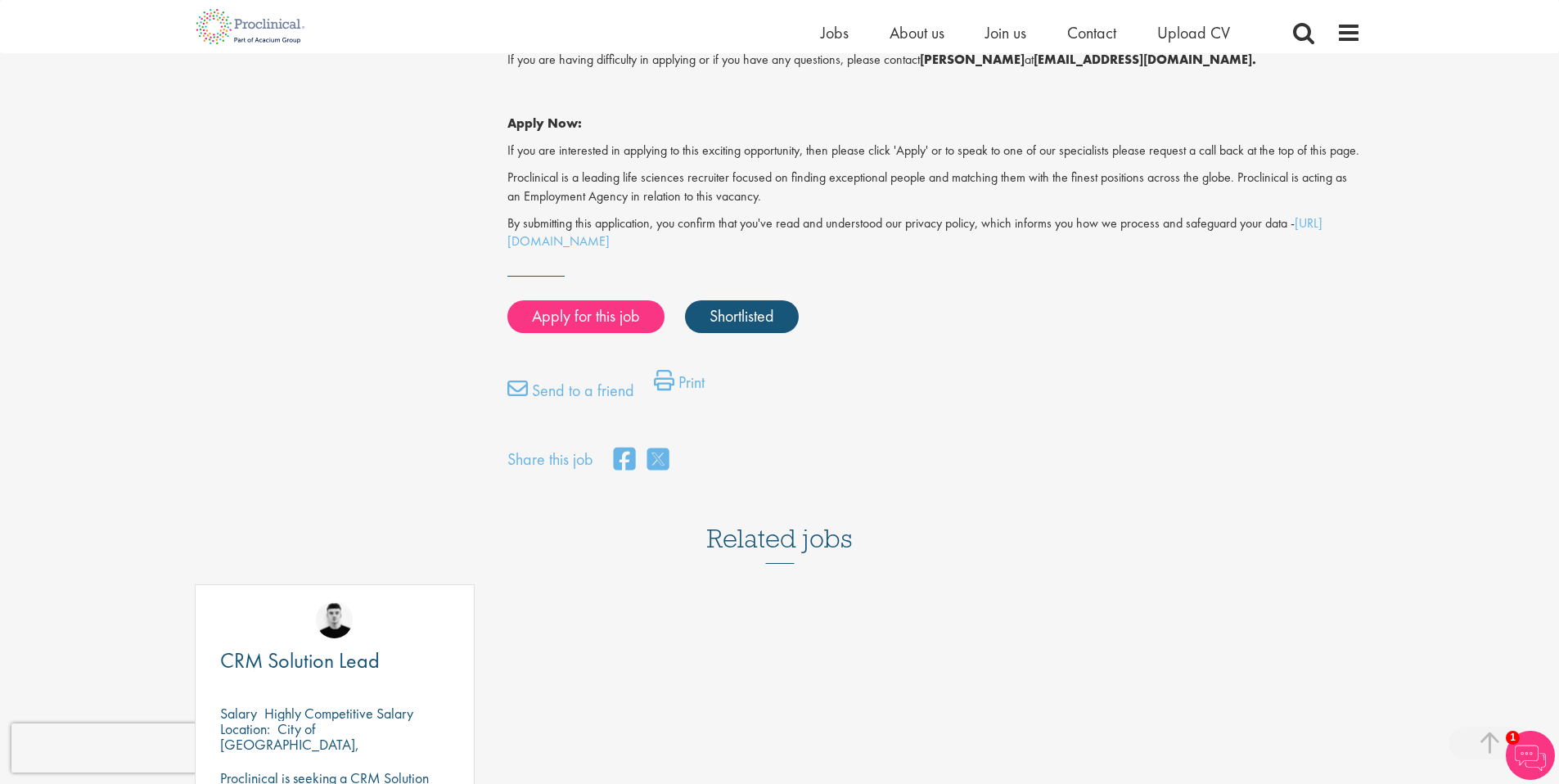
scroll to position [1062, 0]
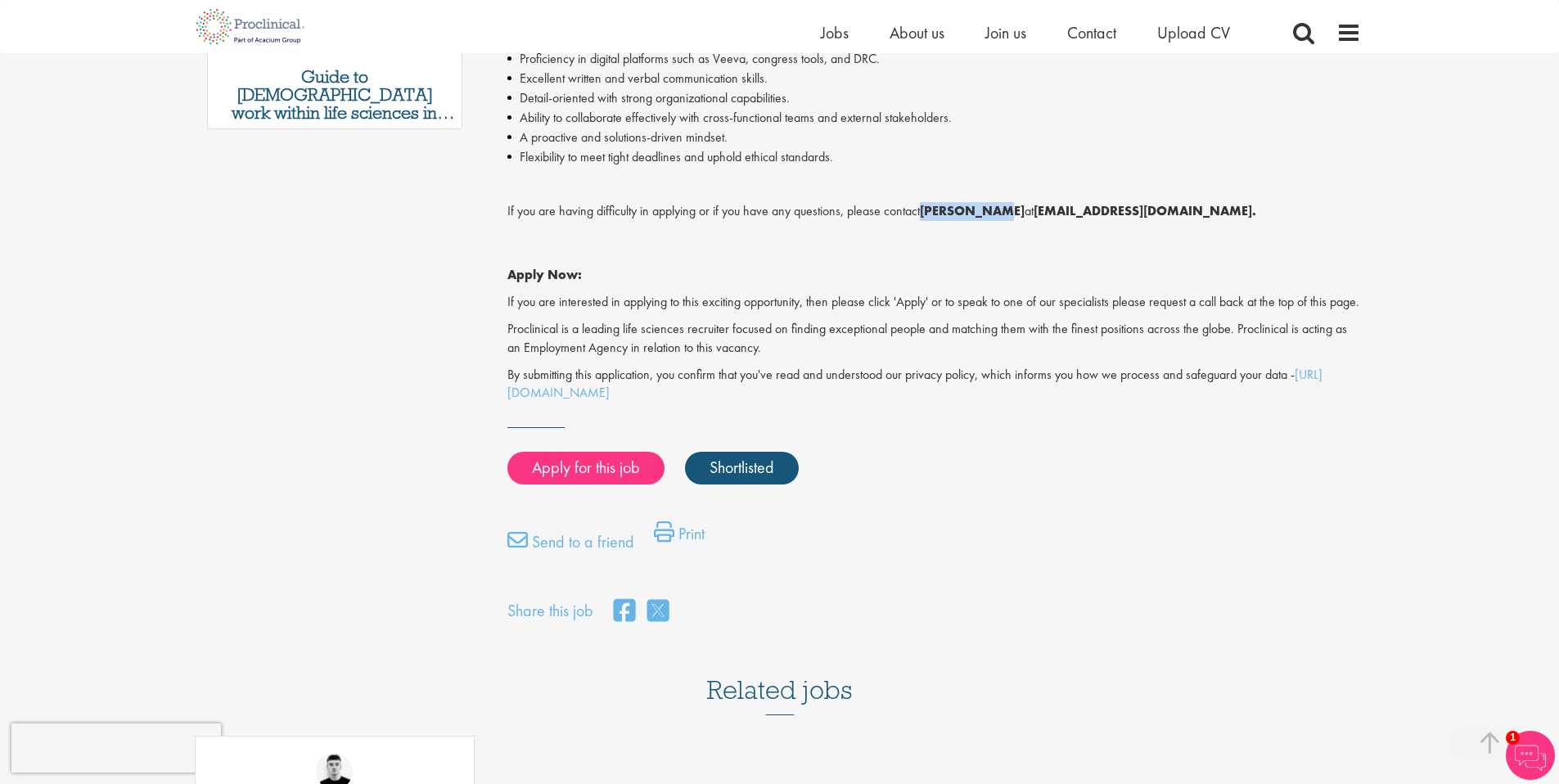
drag, startPoint x: 927, startPoint y: 211, endPoint x: 999, endPoint y: 214, distance: 72.1
click at [999, 214] on p "If you are having difficulty in applying or if you have any questions, please c…" at bounding box center [934, 211] width 854 height 18
copy strong "[PERSON_NAME]"
drag, startPoint x: 1015, startPoint y: 210, endPoint x: 1143, endPoint y: 208, distance: 128.0
click at [1143, 208] on strong "[EMAIL_ADDRESS][DOMAIN_NAME]." at bounding box center [1145, 211] width 222 height 17
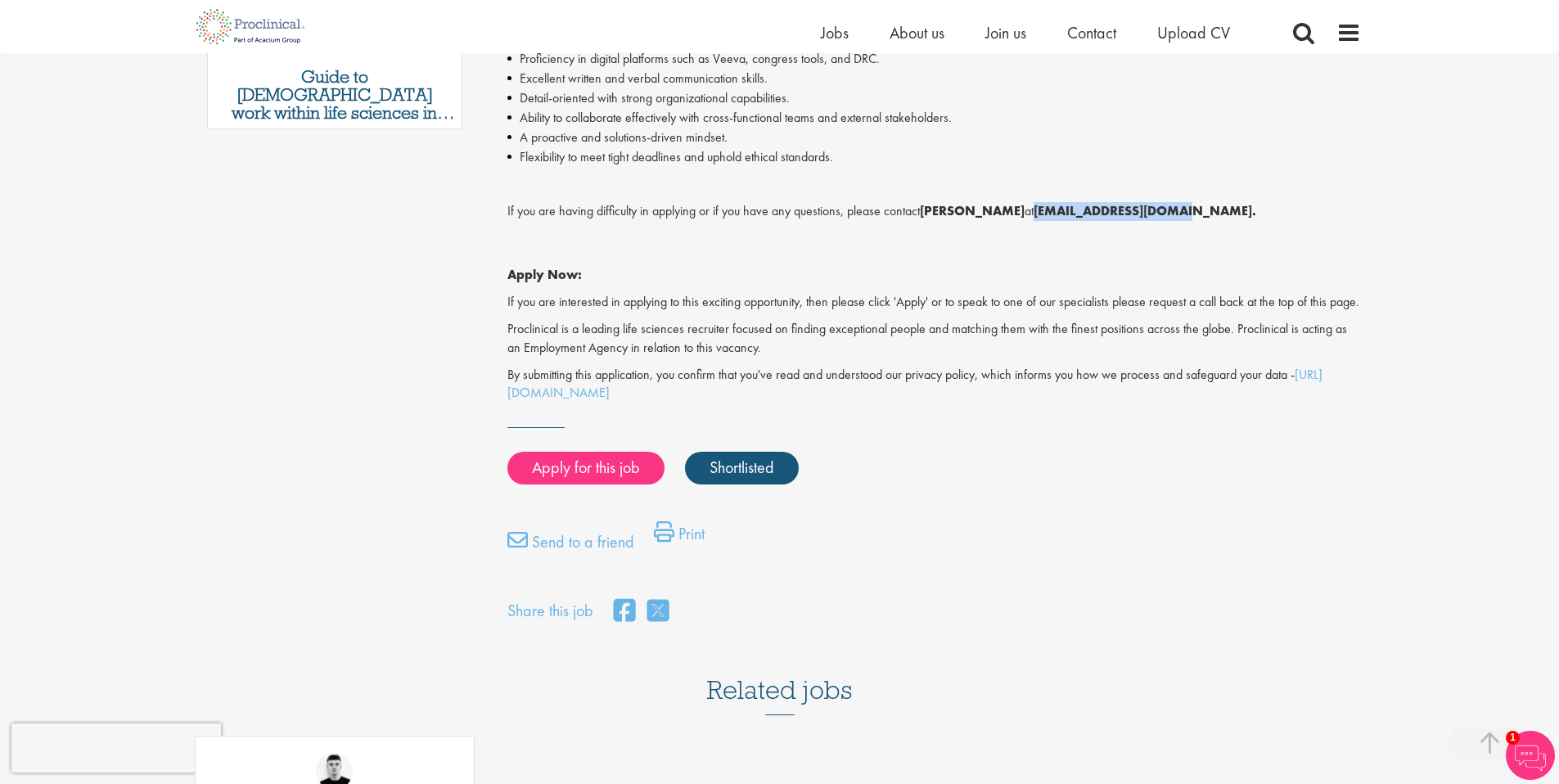
copy strong "[EMAIL_ADDRESS][DOMAIN_NAME]"
